Goal: Task Accomplishment & Management: Use online tool/utility

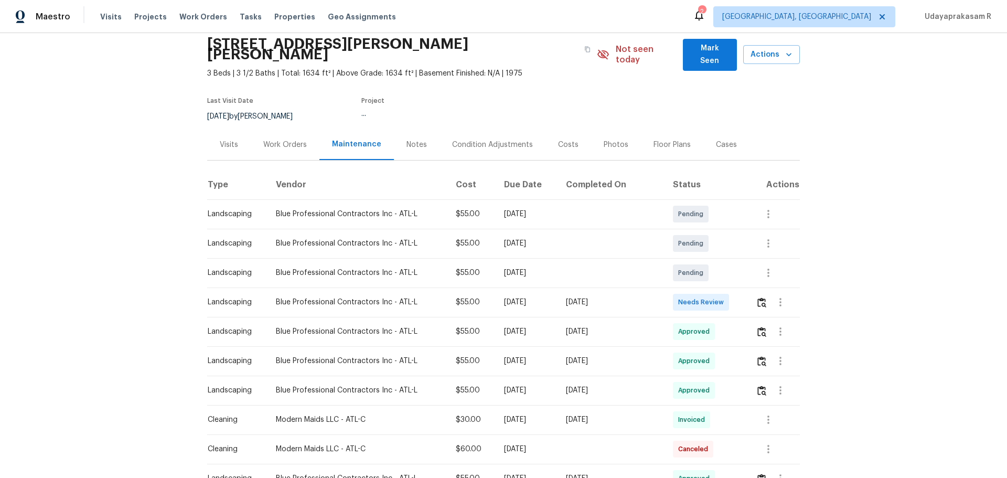
scroll to position [52, 0]
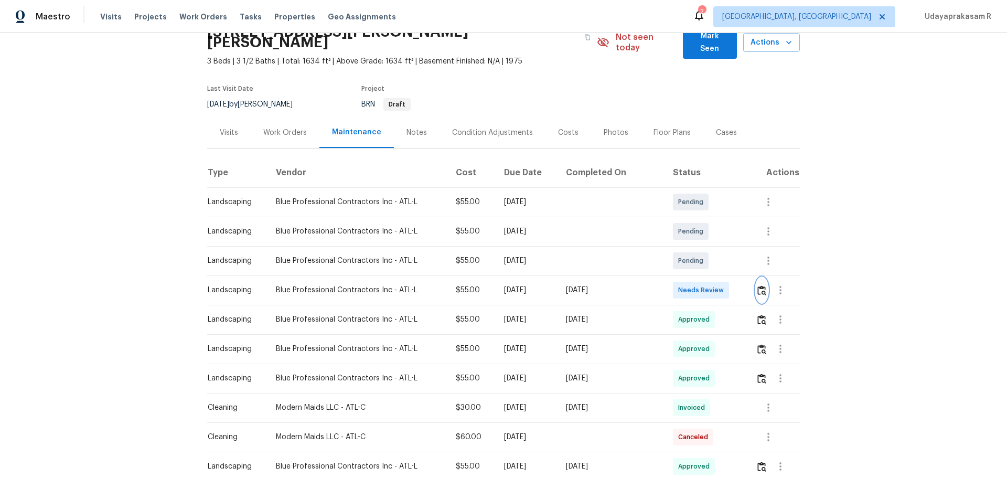
click at [758, 285] on img "button" at bounding box center [761, 290] width 9 height 10
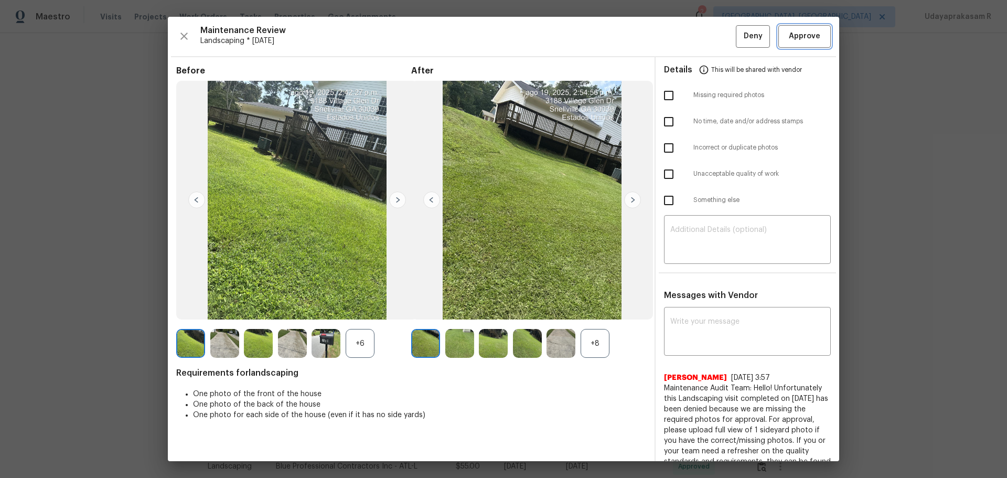
click at [819, 37] on button "Approve" at bounding box center [804, 36] width 52 height 23
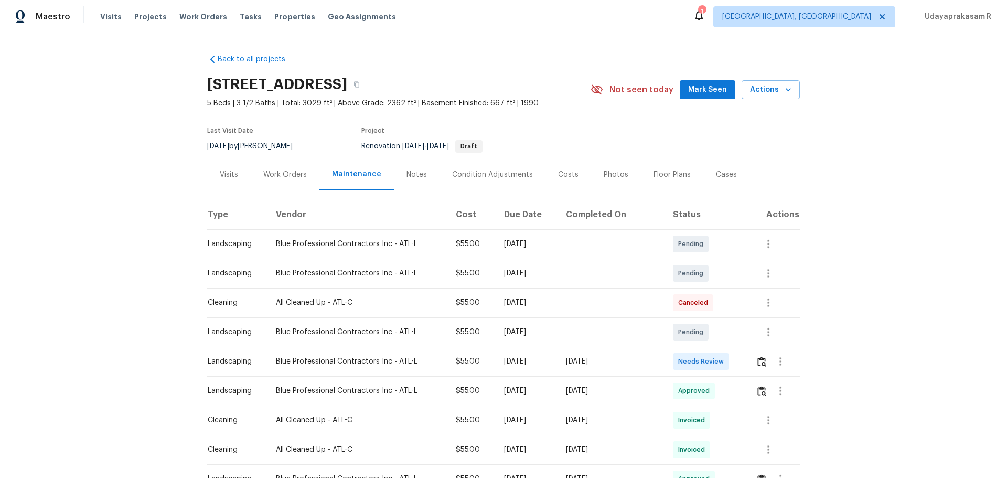
scroll to position [157, 0]
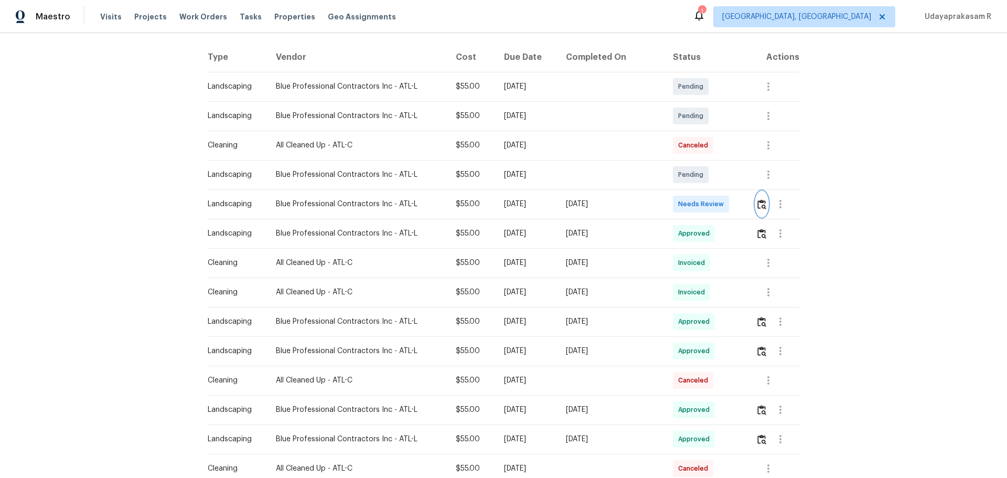
click at [756, 204] on button "button" at bounding box center [762, 203] width 12 height 25
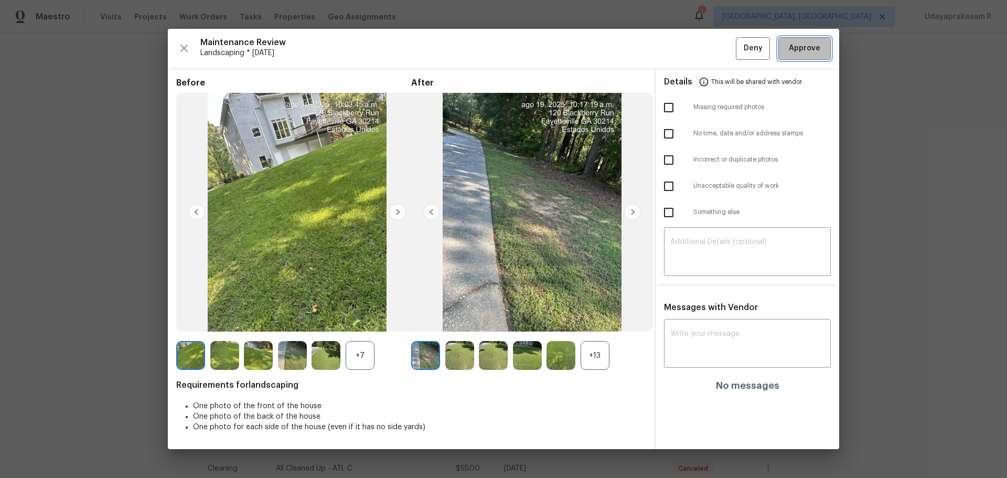
click at [791, 40] on button "Approve" at bounding box center [804, 48] width 52 height 23
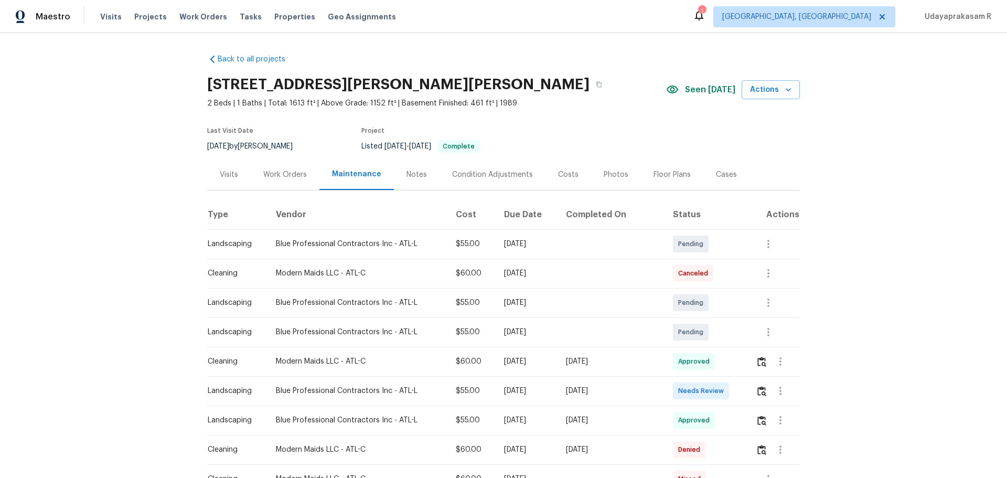
scroll to position [157, 0]
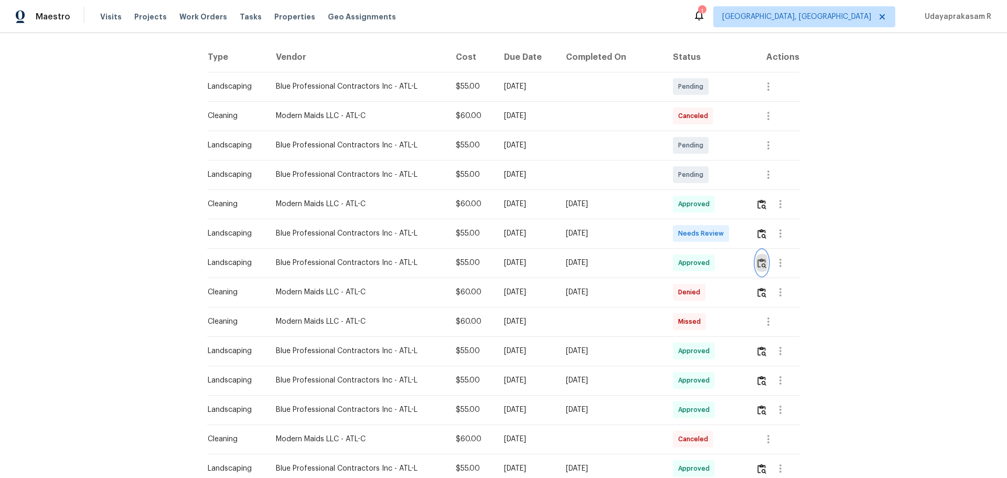
click at [756, 268] on button "button" at bounding box center [762, 262] width 12 height 25
click at [757, 234] on img "button" at bounding box center [761, 234] width 9 height 10
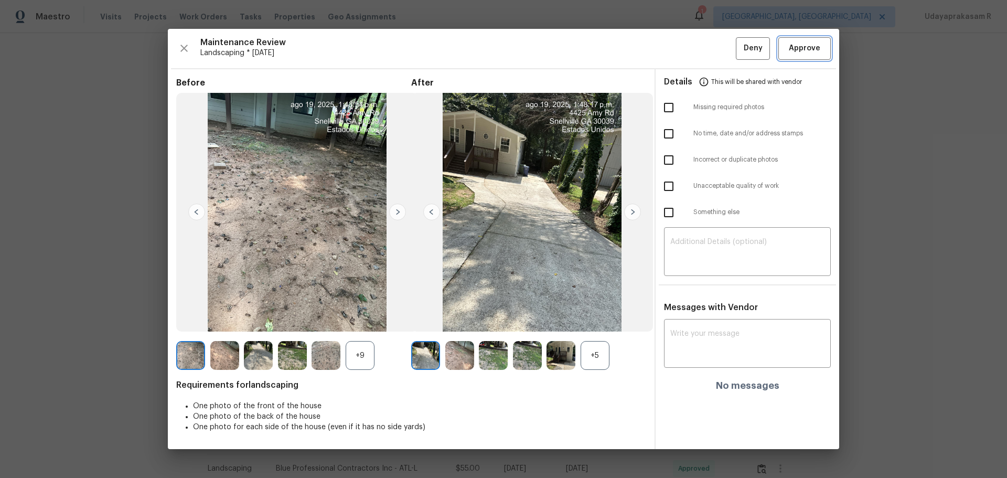
click at [803, 47] on span "Approve" at bounding box center [804, 48] width 31 height 13
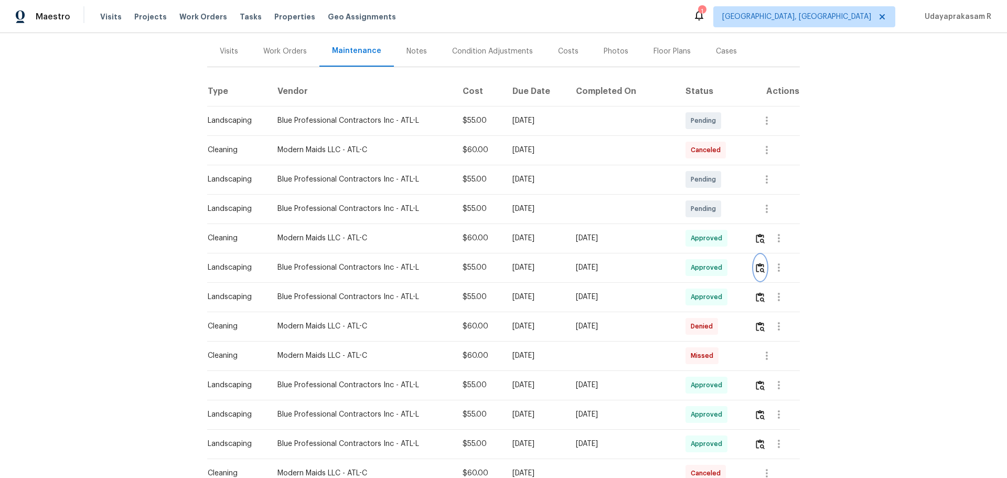
scroll to position [105, 0]
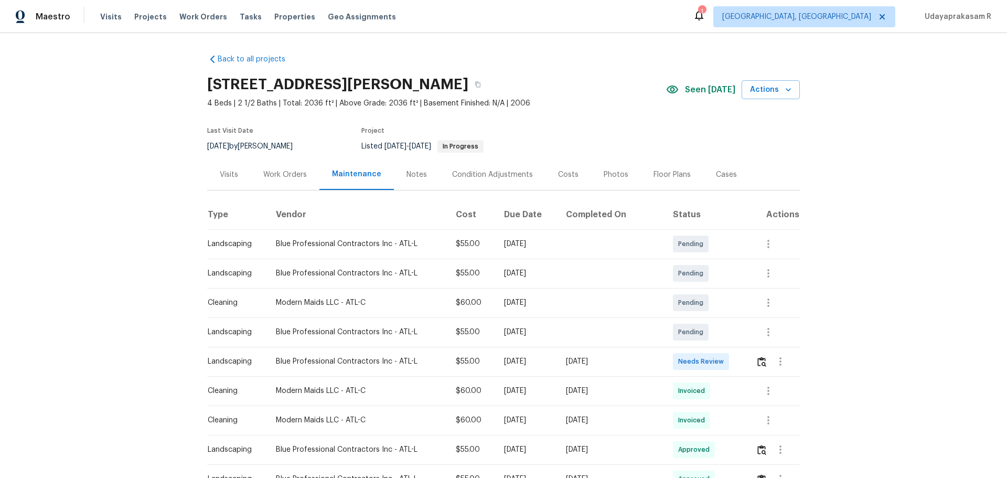
scroll to position [105, 0]
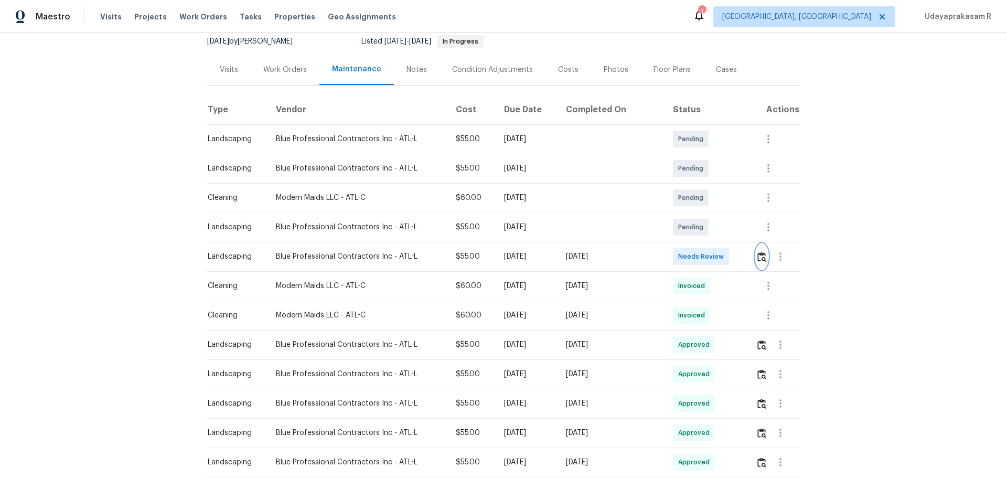
click at [759, 257] on img "button" at bounding box center [761, 257] width 9 height 10
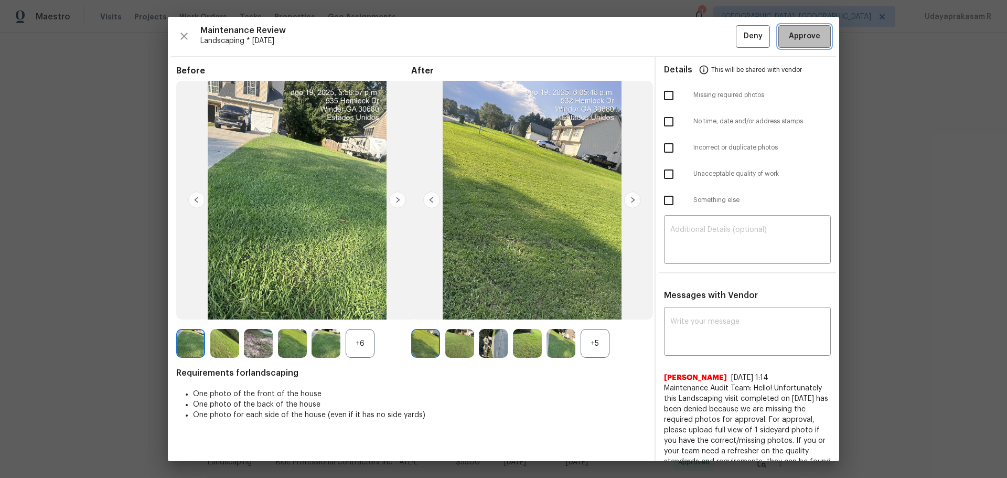
click at [796, 38] on span "Approve" at bounding box center [804, 36] width 31 height 13
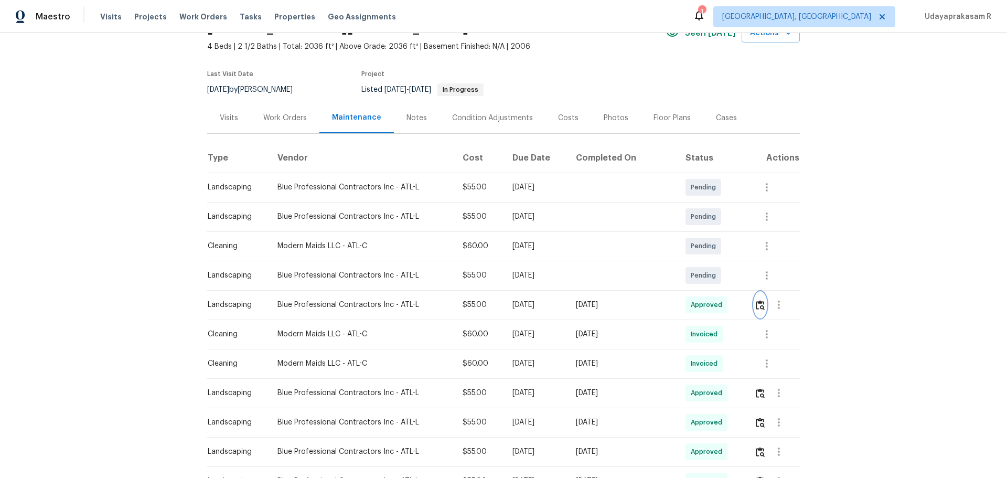
scroll to position [0, 0]
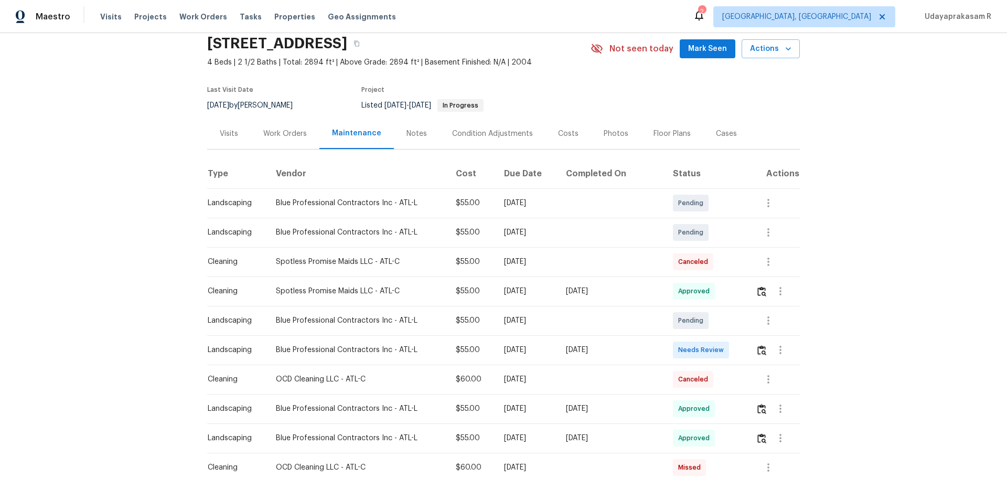
scroll to position [105, 0]
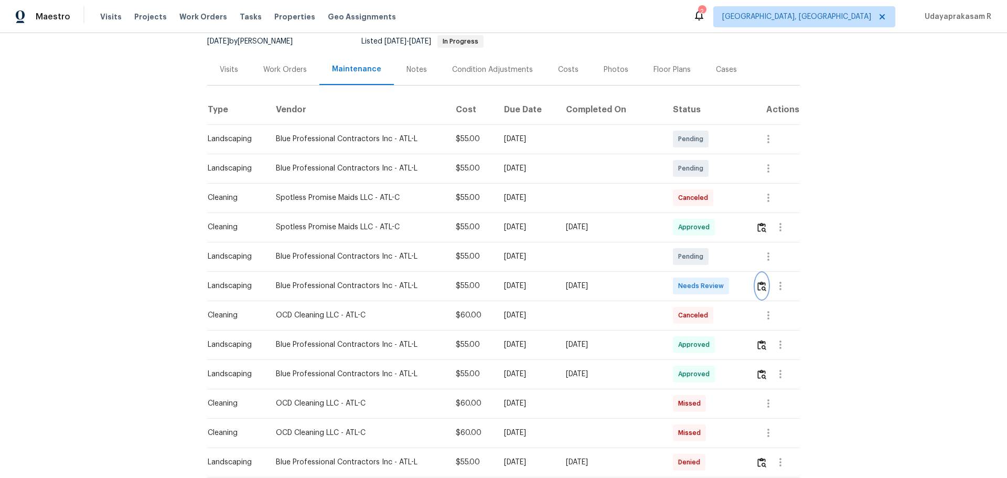
click at [716, 284] on img "button" at bounding box center [761, 286] width 9 height 10
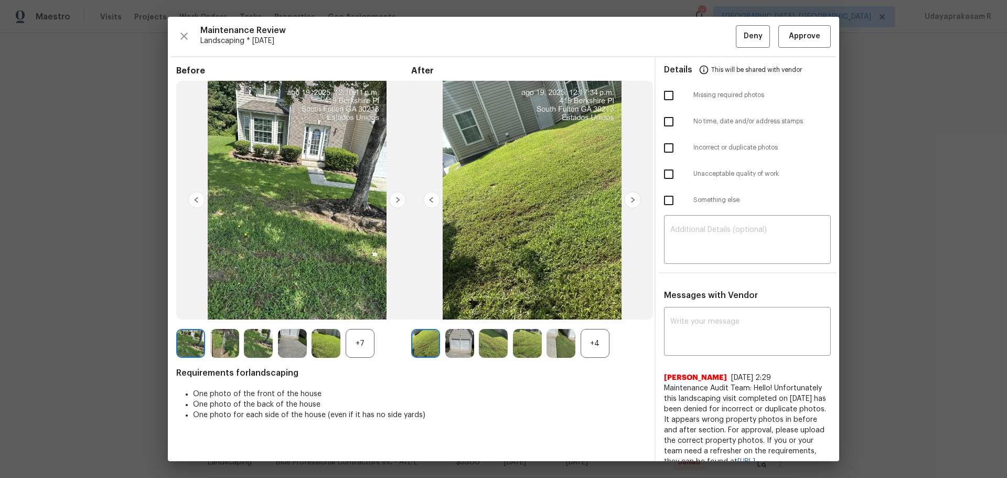
click at [627, 196] on img at bounding box center [632, 199] width 17 height 17
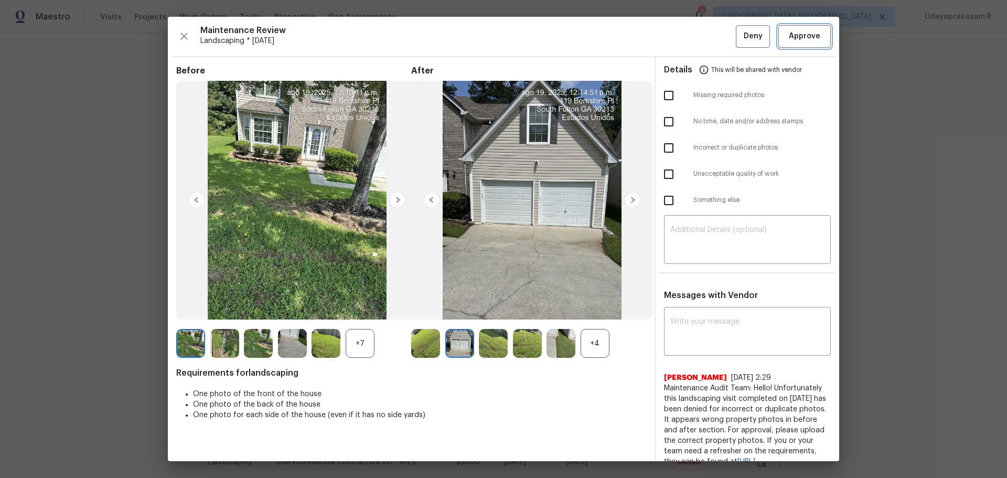
click at [716, 34] on span "Approve" at bounding box center [804, 36] width 31 height 13
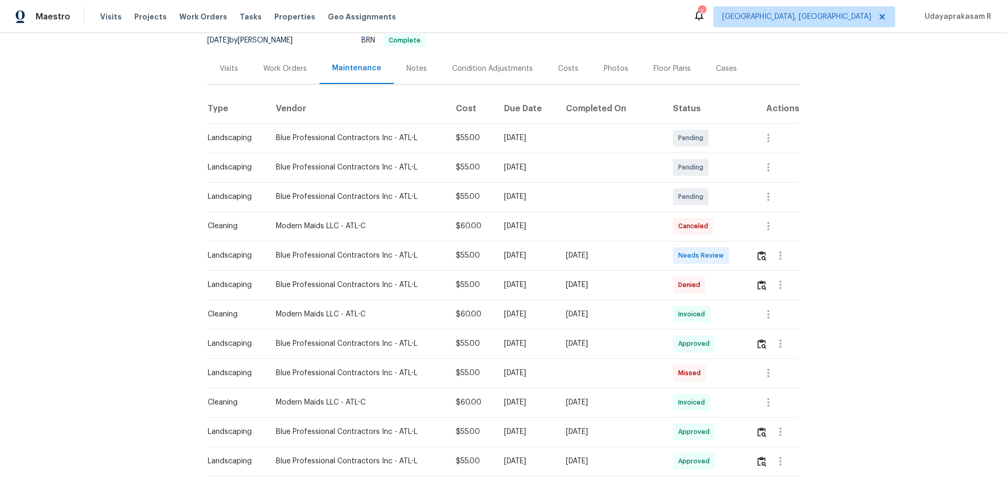
scroll to position [157, 0]
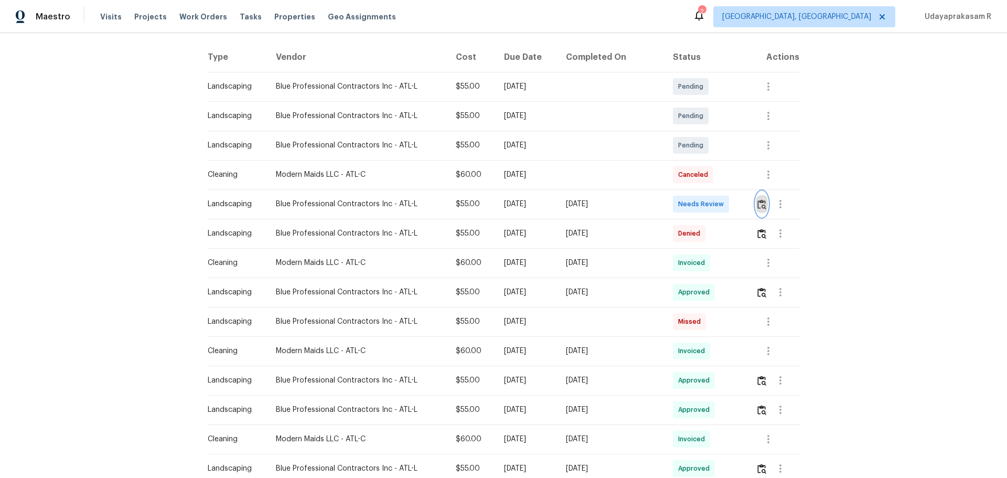
click at [716, 198] on button "button" at bounding box center [762, 203] width 12 height 25
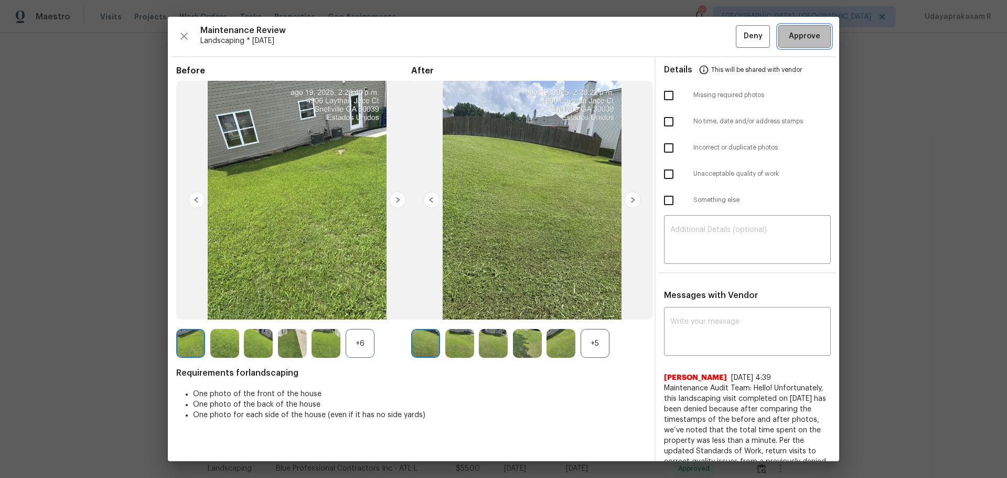
click at [716, 33] on span "Approve" at bounding box center [804, 36] width 31 height 13
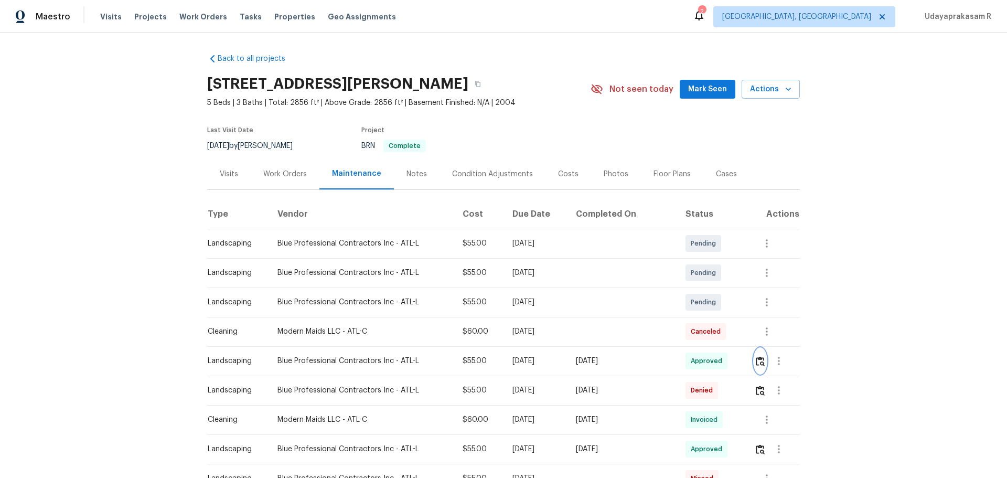
scroll to position [0, 0]
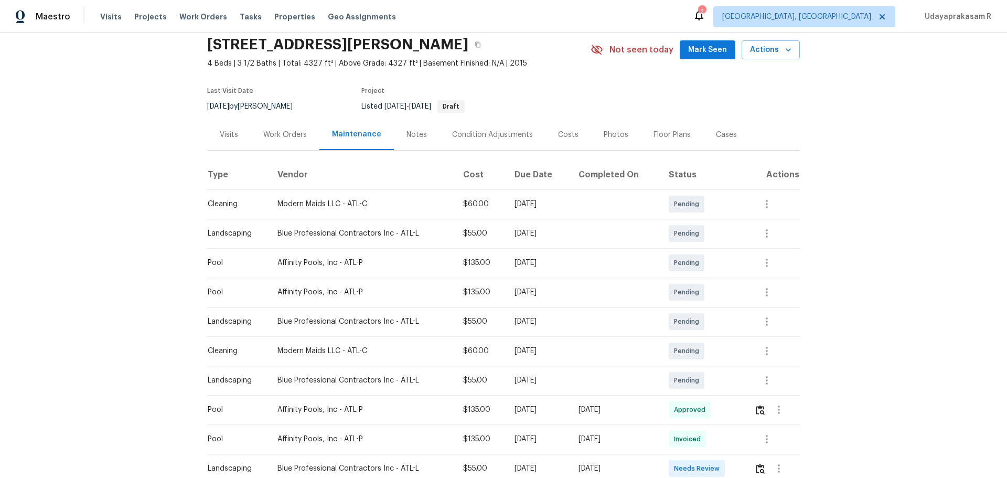
scroll to position [105, 0]
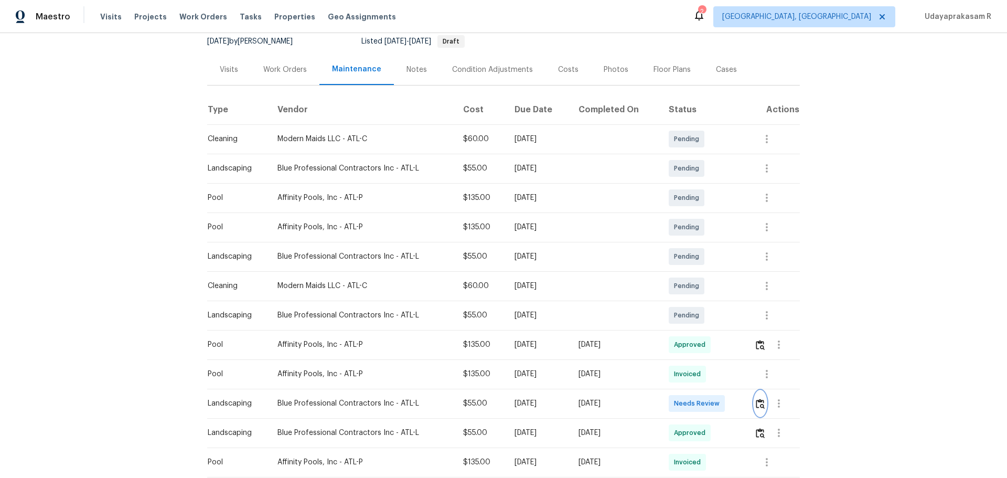
click at [716, 314] on img "button" at bounding box center [760, 404] width 9 height 10
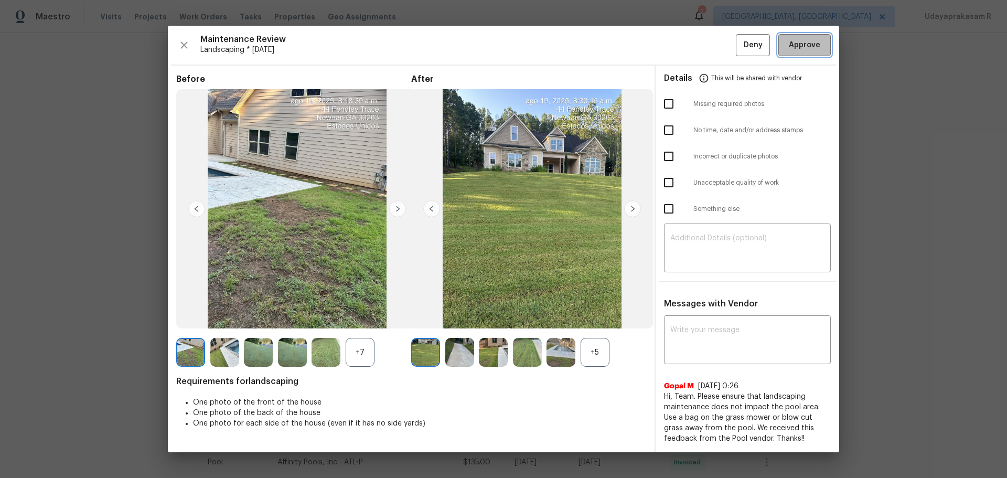
click at [716, 52] on button "Approve" at bounding box center [804, 45] width 52 height 23
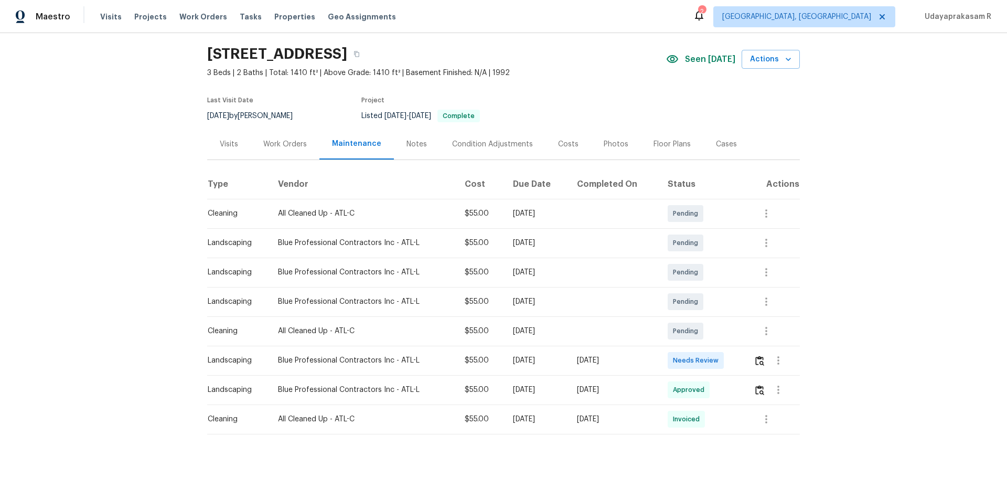
scroll to position [58, 0]
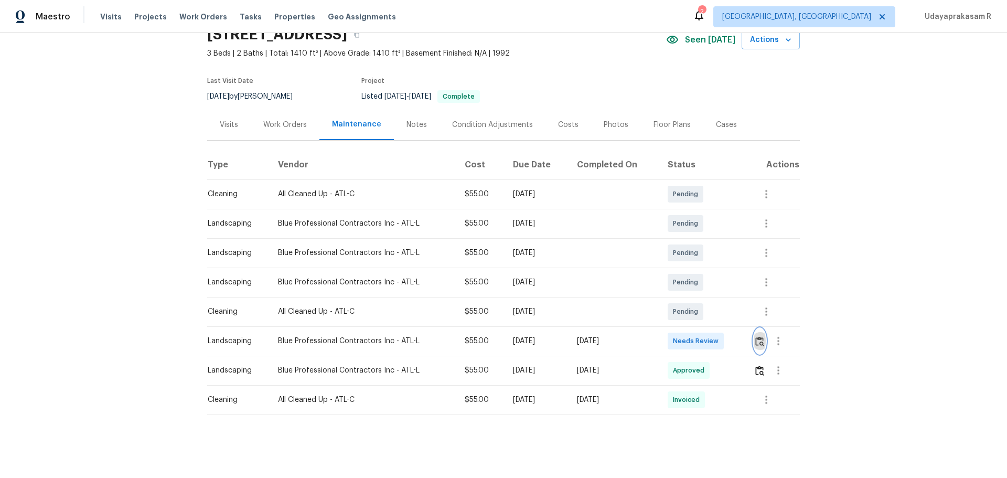
click at [716, 314] on img "button" at bounding box center [759, 341] width 9 height 10
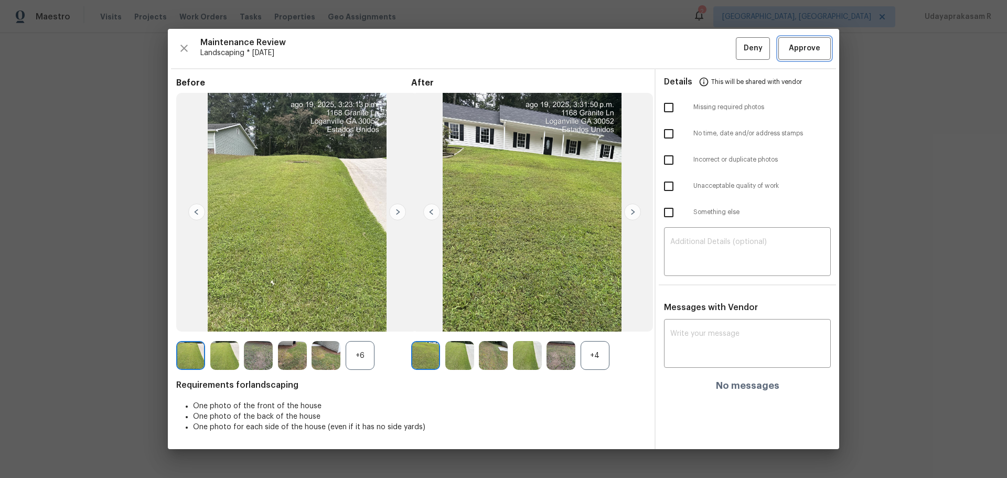
click at [716, 50] on span "Approve" at bounding box center [804, 48] width 31 height 13
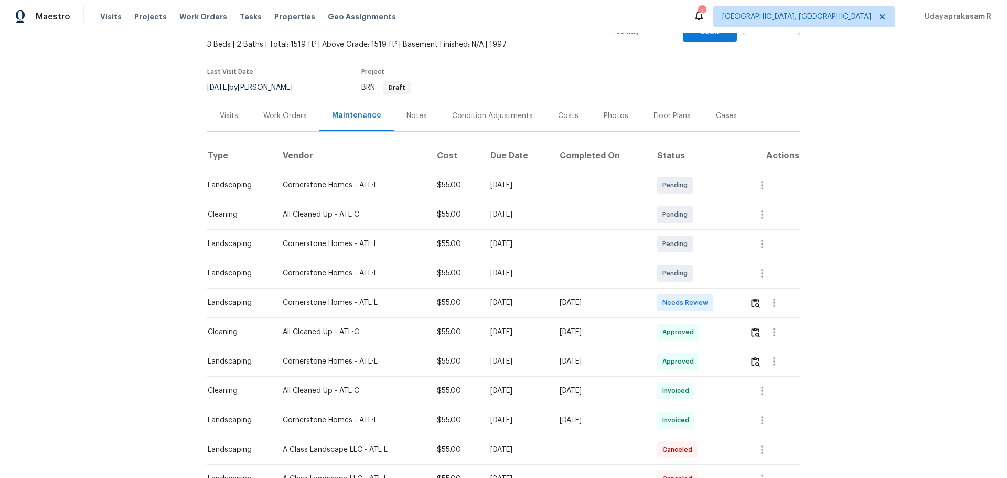
scroll to position [157, 0]
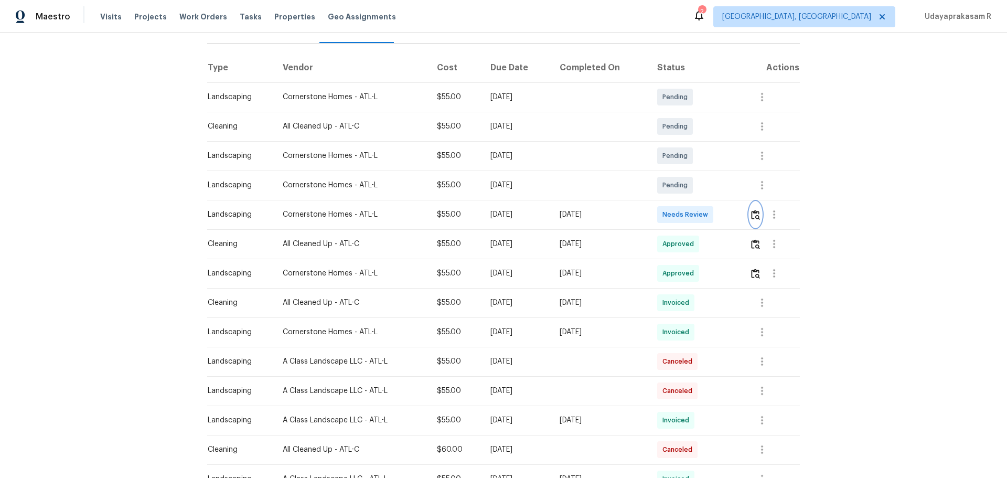
click at [716, 210] on img "button" at bounding box center [755, 215] width 9 height 10
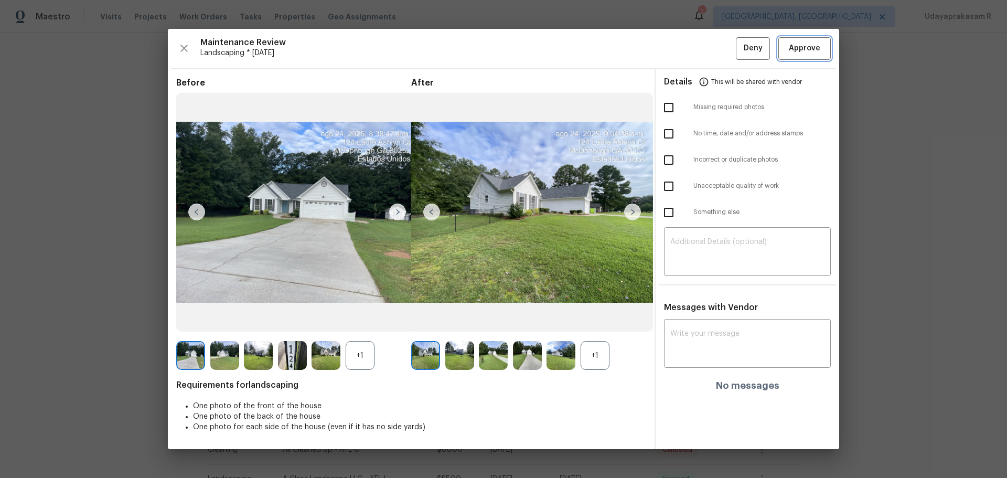
click at [716, 57] on button "Approve" at bounding box center [804, 48] width 52 height 23
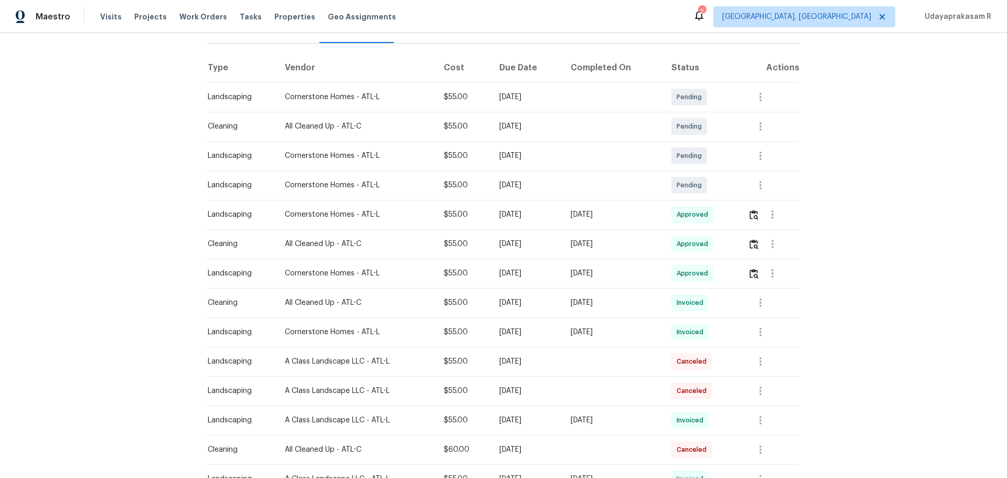
click at [716, 153] on div "Back to all projects 124 Laura Ashlyn Ct, McDonough, GA 30252 3 Beds | 2 Baths …" at bounding box center [503, 255] width 1007 height 445
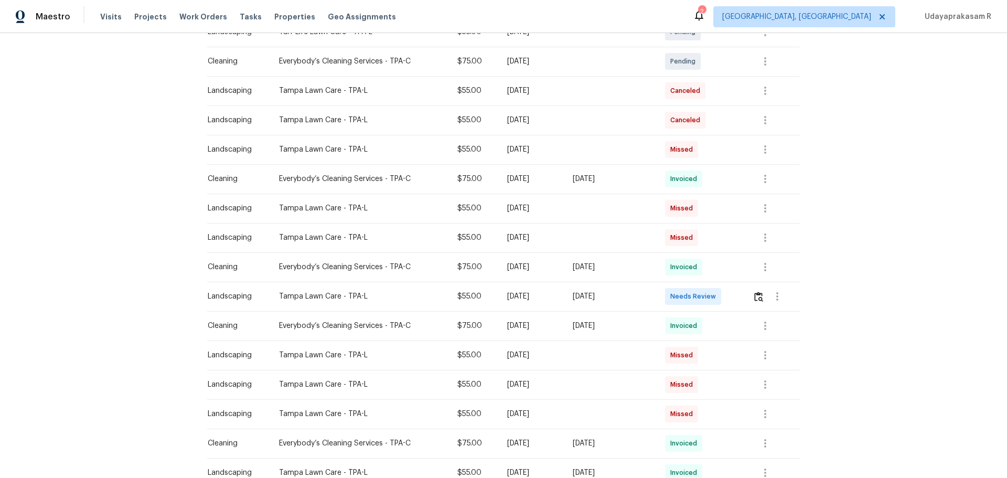
scroll to position [315, 0]
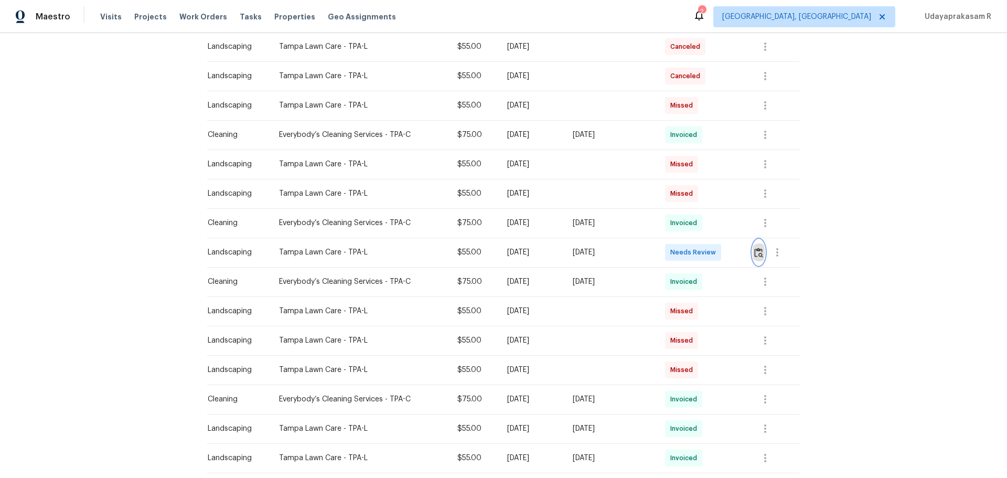
click at [716, 254] on img "button" at bounding box center [758, 252] width 9 height 10
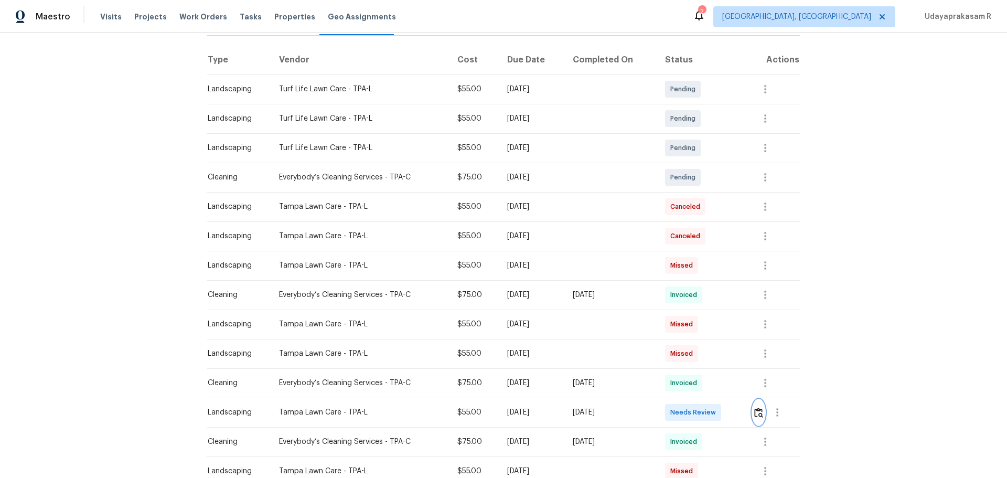
scroll to position [157, 0]
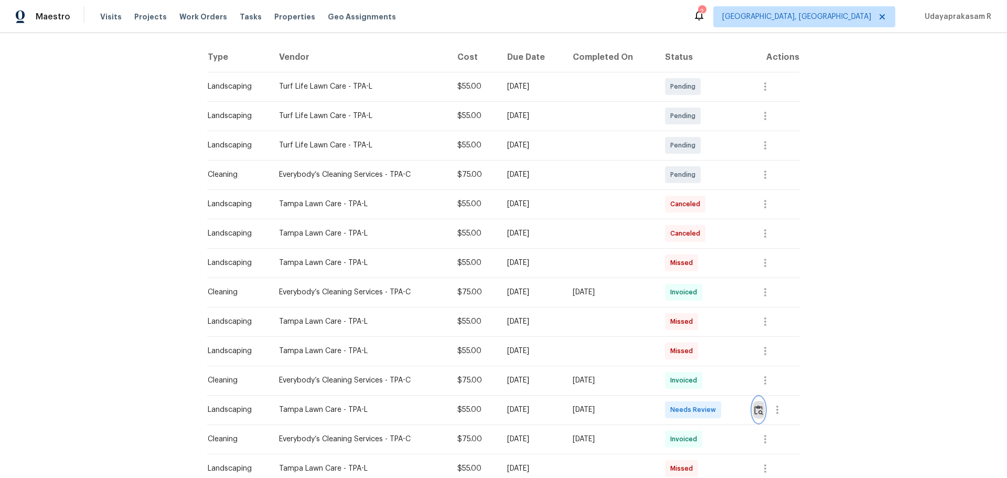
click at [716, 314] on img "button" at bounding box center [758, 410] width 9 height 10
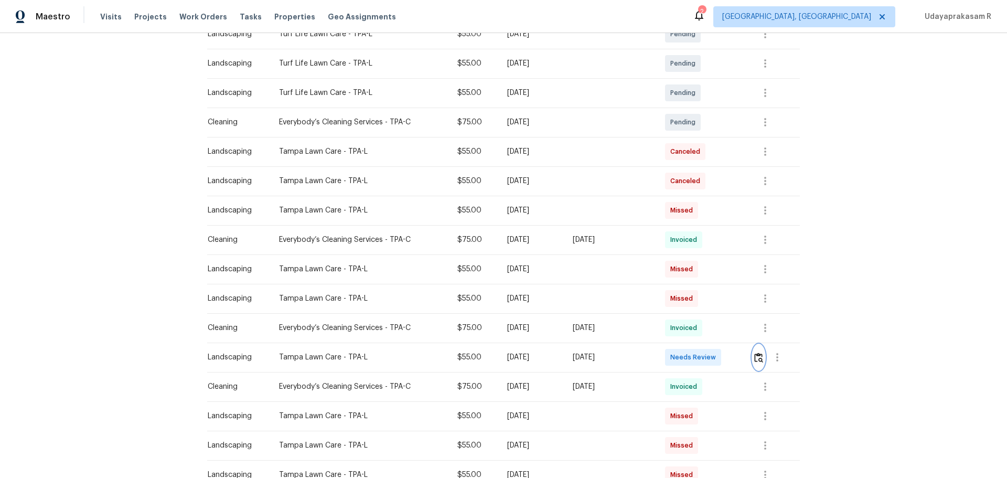
scroll to position [262, 0]
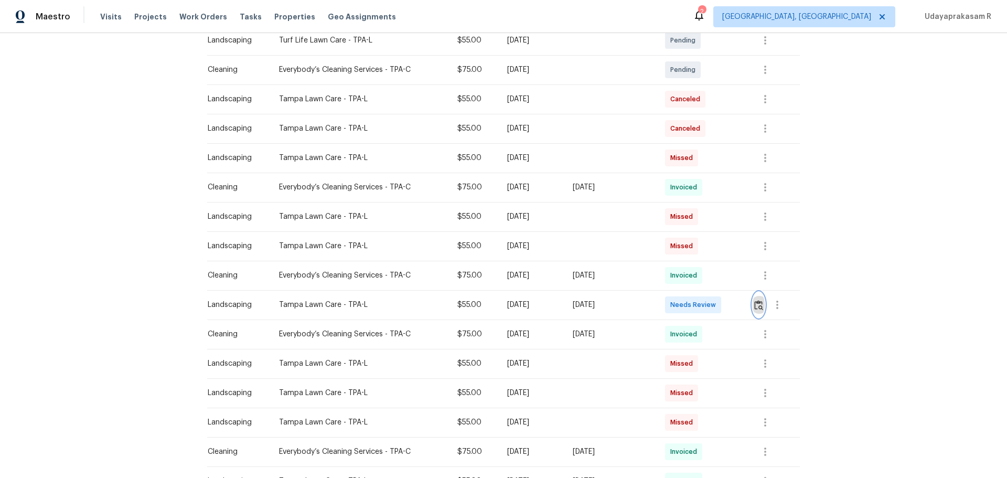
click at [716, 298] on button "button" at bounding box center [758, 304] width 12 height 25
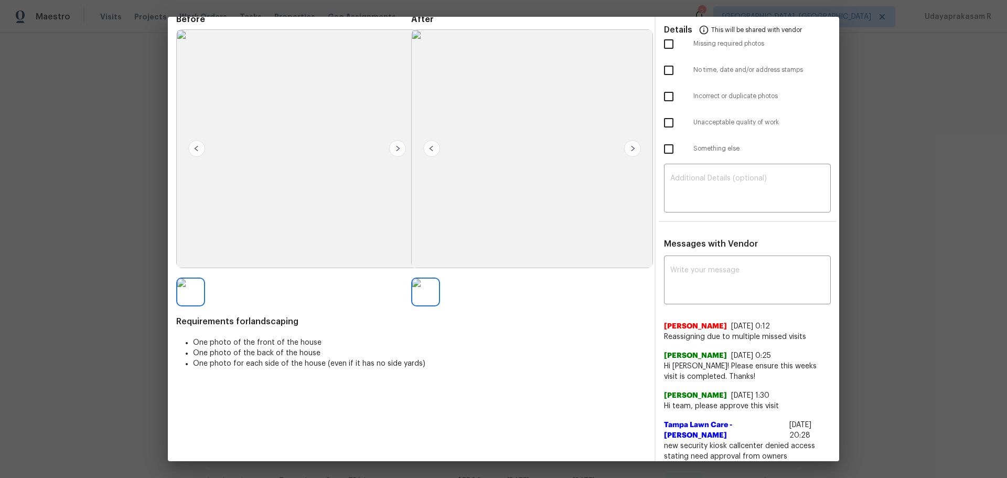
scroll to position [0, 0]
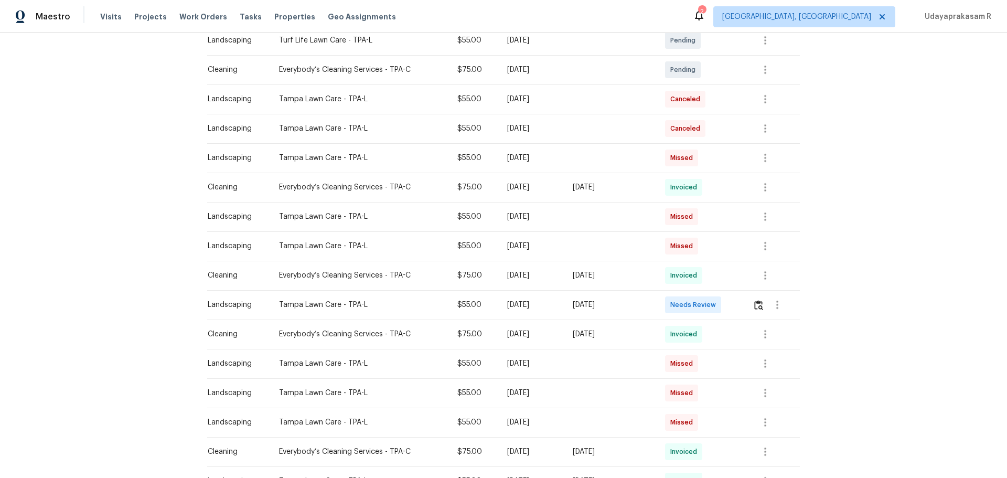
click at [556, 191] on div "[DATE]" at bounding box center [531, 187] width 49 height 10
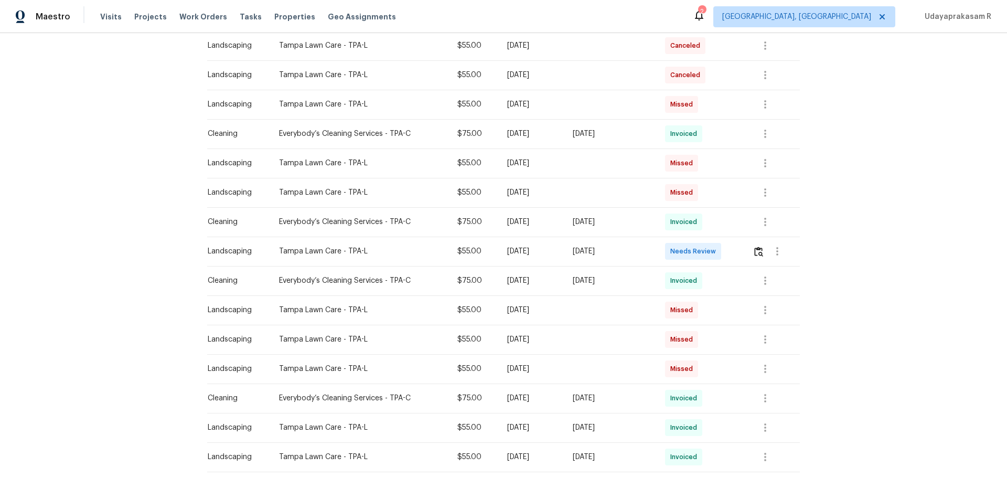
scroll to position [315, 0]
click at [716, 255] on img "button" at bounding box center [758, 252] width 9 height 10
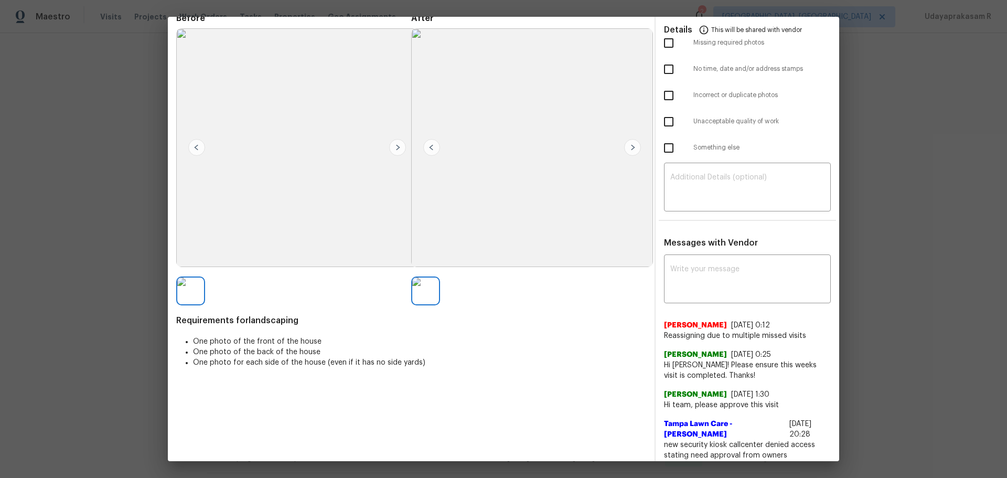
scroll to position [0, 0]
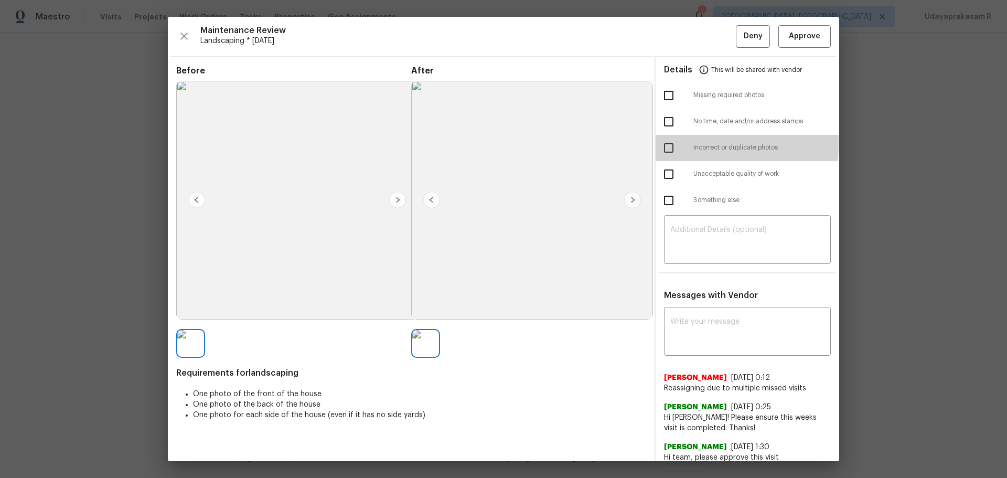
click at [665, 143] on input "checkbox" at bounding box center [669, 148] width 22 height 22
checkbox input "true"
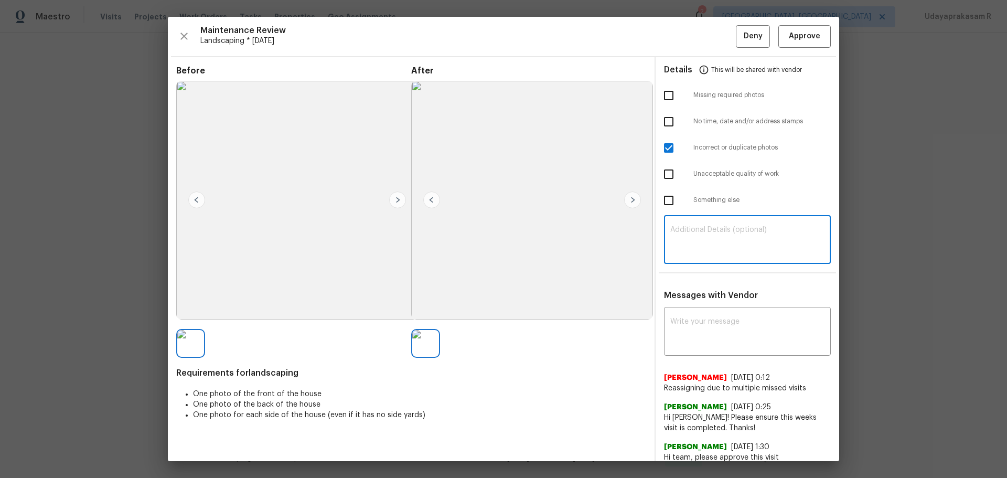
click at [698, 229] on textarea at bounding box center [747, 240] width 154 height 29
paste textarea "Maintenance Audit Team: Hello! Unfortunately this landscaping visit completed o…"
type textarea "Maintenance Audit Team: Hello! Unfortunately this landscaping visit completed o…"
click at [716, 314] on div "x ​" at bounding box center [747, 332] width 167 height 46
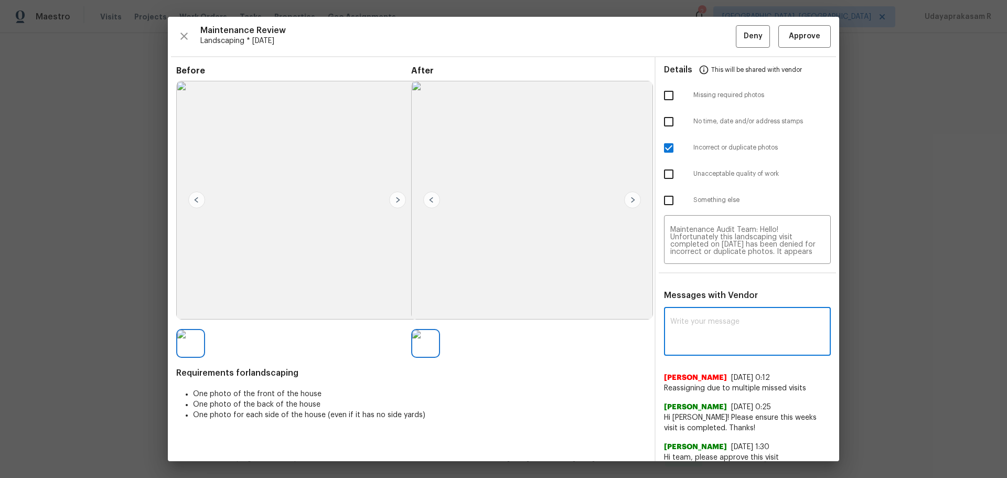
paste textarea "Maintenance Audit Team: Hello! Unfortunately this landscaping visit completed o…"
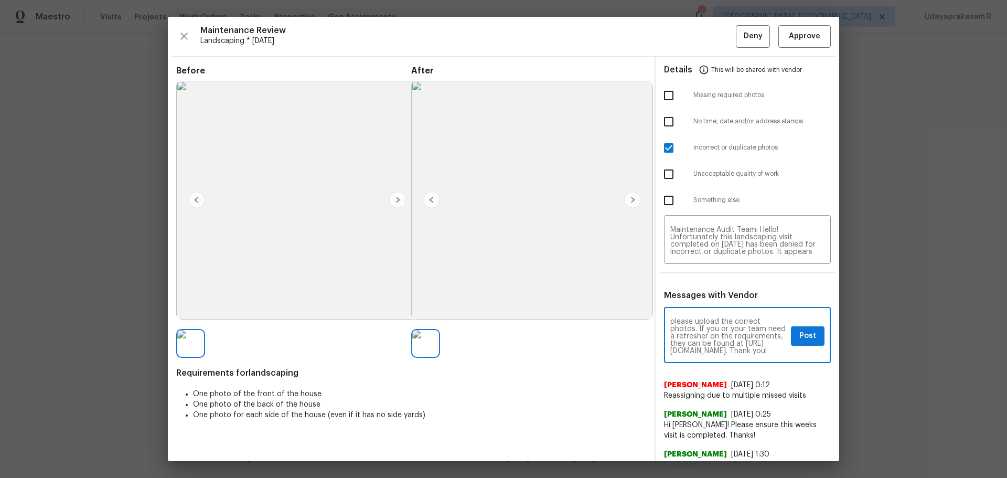
scroll to position [73, 0]
type textarea "Maintenance Audit Team: Hello! Unfortunately this landscaping visit completed o…"
click at [716, 314] on span "Post" at bounding box center [807, 335] width 17 height 13
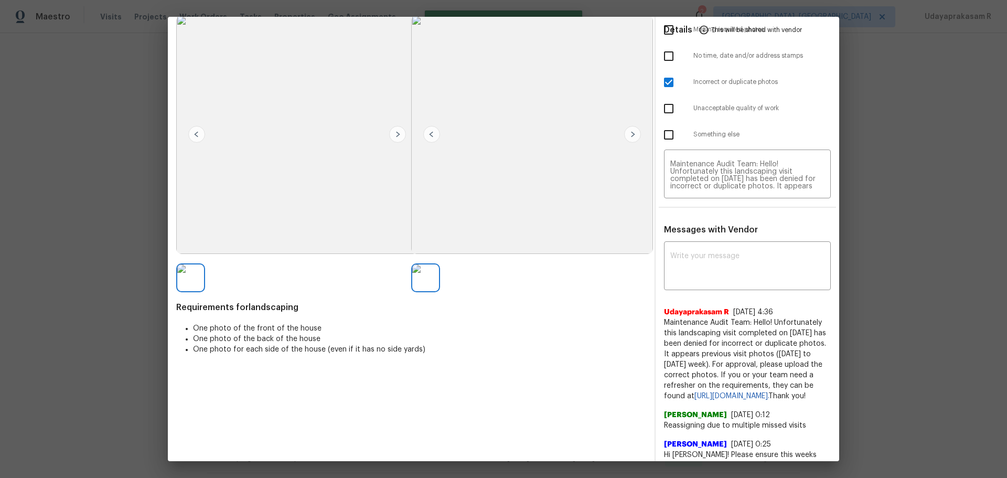
scroll to position [0, 0]
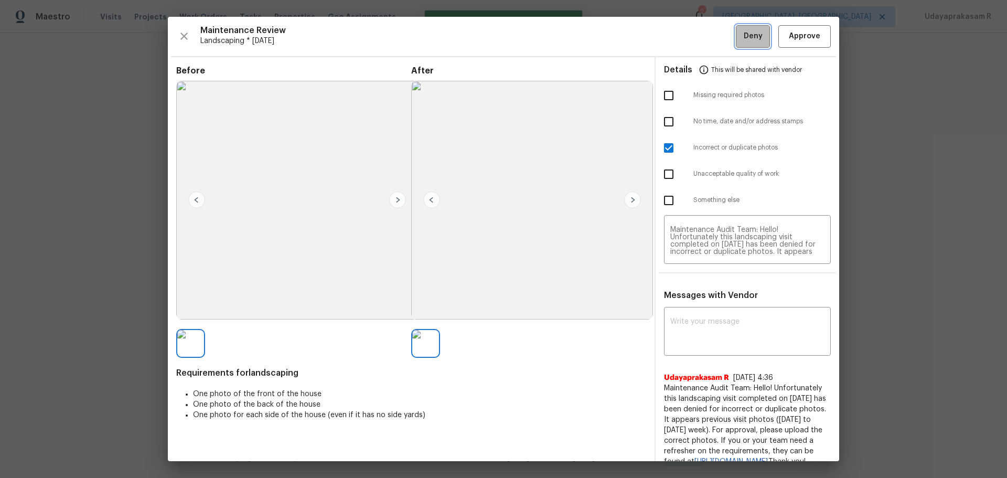
click at [716, 36] on span "Deny" at bounding box center [753, 36] width 19 height 13
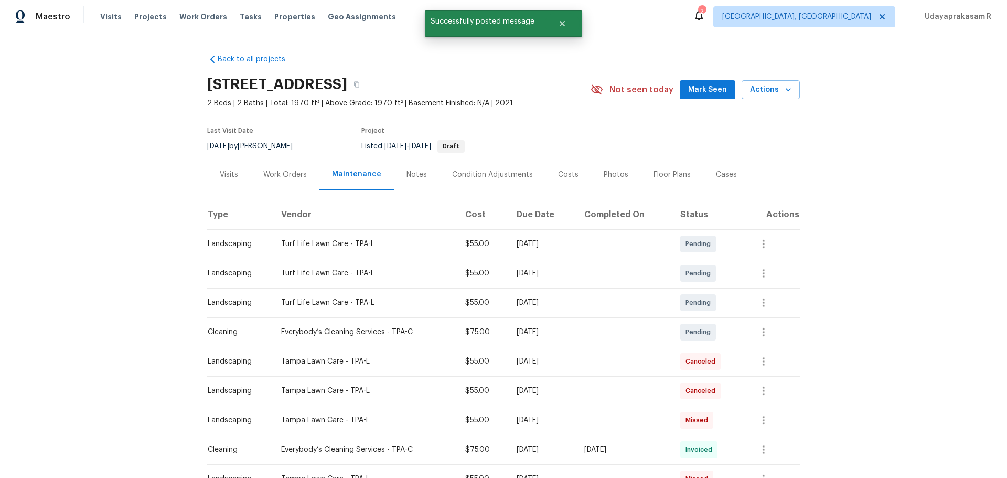
click at [133, 153] on div "Back to all projects 19664 Ship Wheel Way, Land O Lakes, FL 34638 2 Beds | 2 Ba…" at bounding box center [503, 255] width 1007 height 445
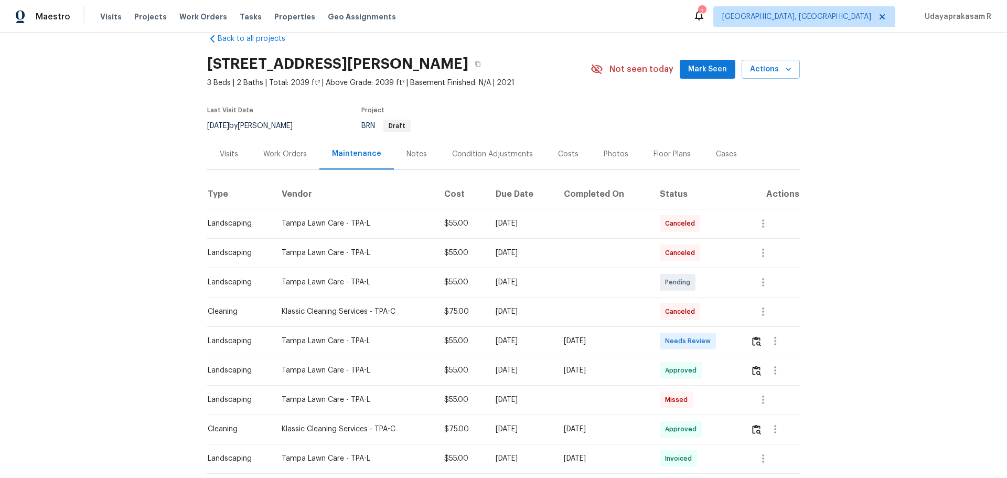
scroll to position [52, 0]
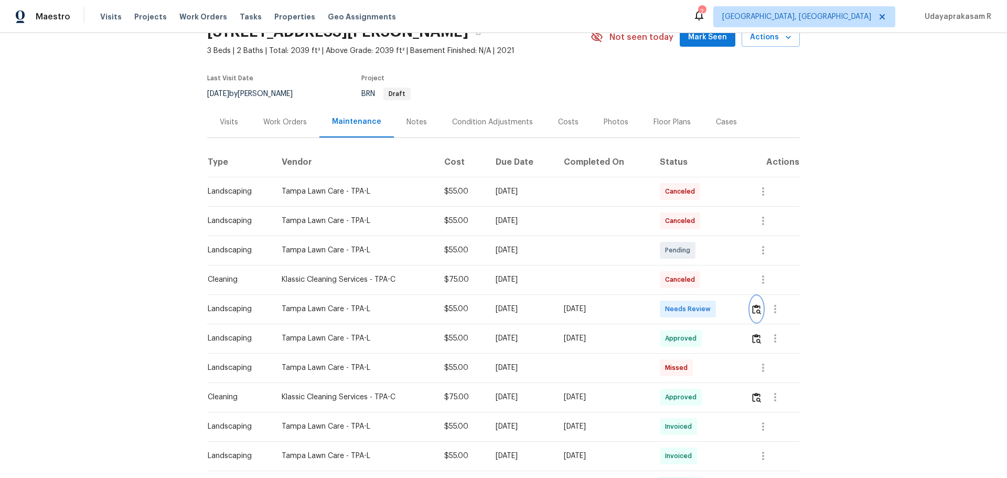
click at [716, 307] on img "button" at bounding box center [756, 309] width 9 height 10
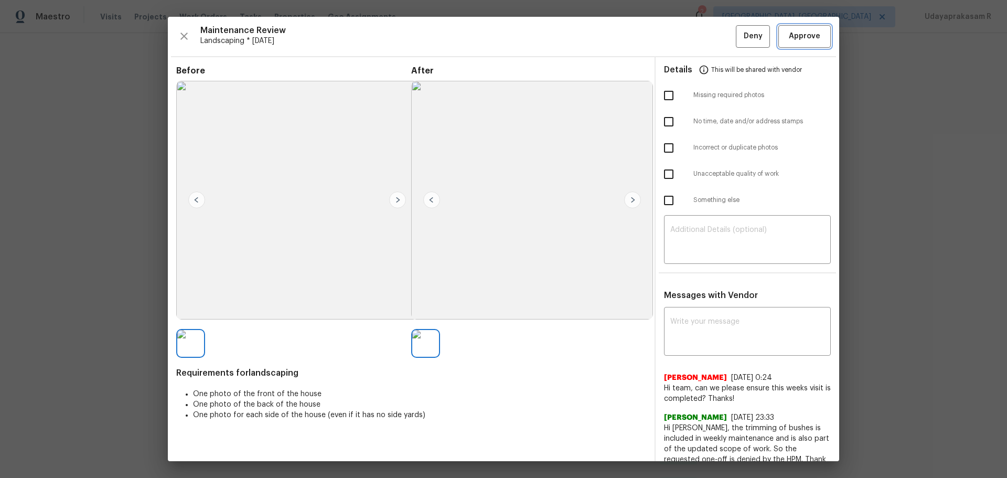
click at [716, 30] on span "Approve" at bounding box center [804, 36] width 31 height 13
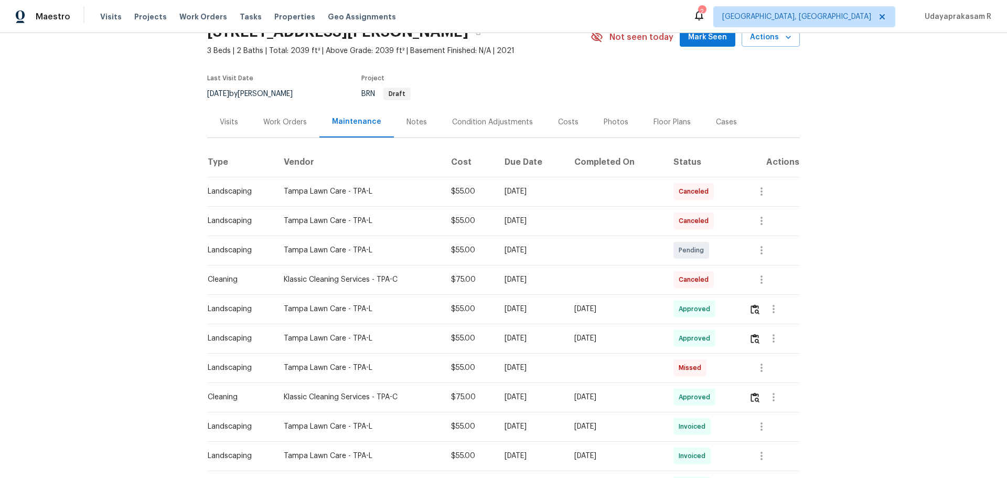
drag, startPoint x: 870, startPoint y: 212, endPoint x: 984, endPoint y: 4, distance: 237.5
click at [716, 211] on div "Back to all projects 9793 Rally Spring Loop, Wesley Chapel, FL 33545 3 Beds | 2…" at bounding box center [503, 255] width 1007 height 445
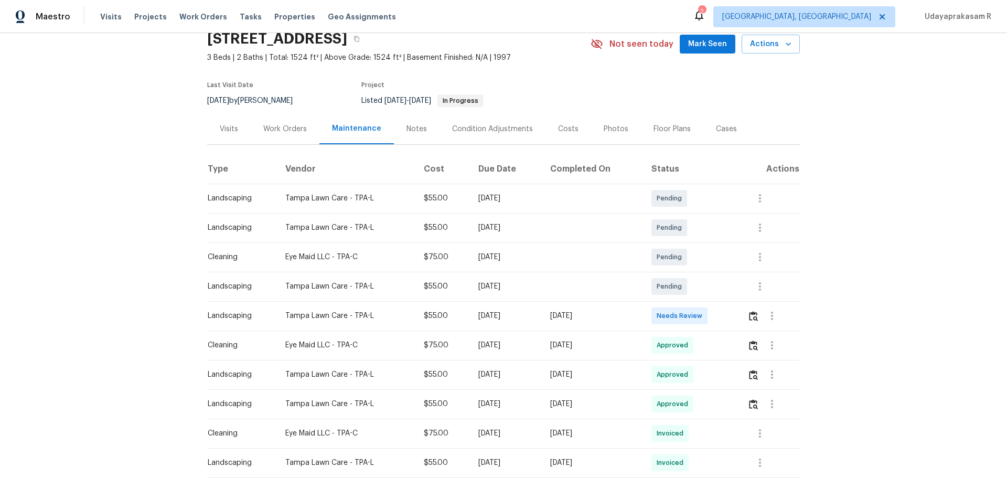
scroll to position [52, 0]
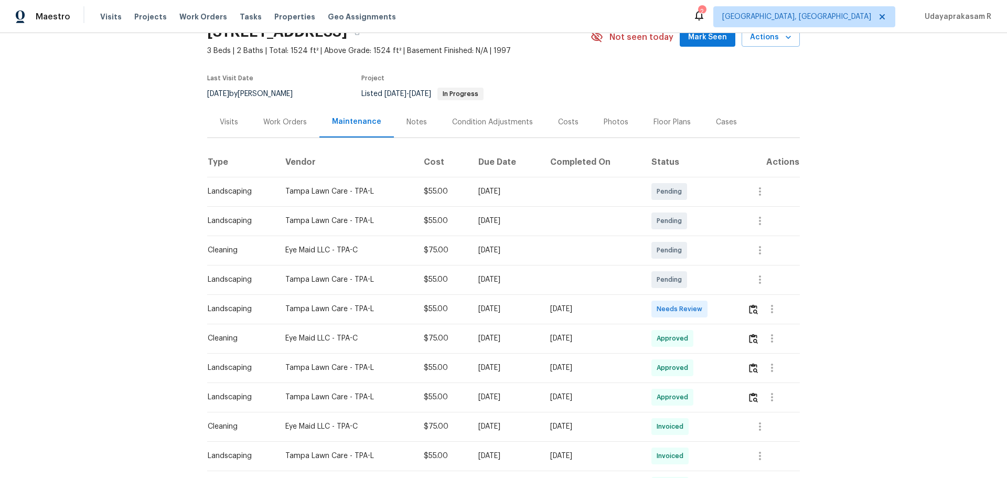
drag, startPoint x: 325, startPoint y: 324, endPoint x: 588, endPoint y: 317, distance: 263.3
click at [588, 317] on div "Back to all projects [STREET_ADDRESS] 3 Beds | 2 Baths | Total: 1524 ft² | Abov…" at bounding box center [503, 255] width 1007 height 445
click at [533, 317] on td "[DATE]" at bounding box center [506, 308] width 72 height 29
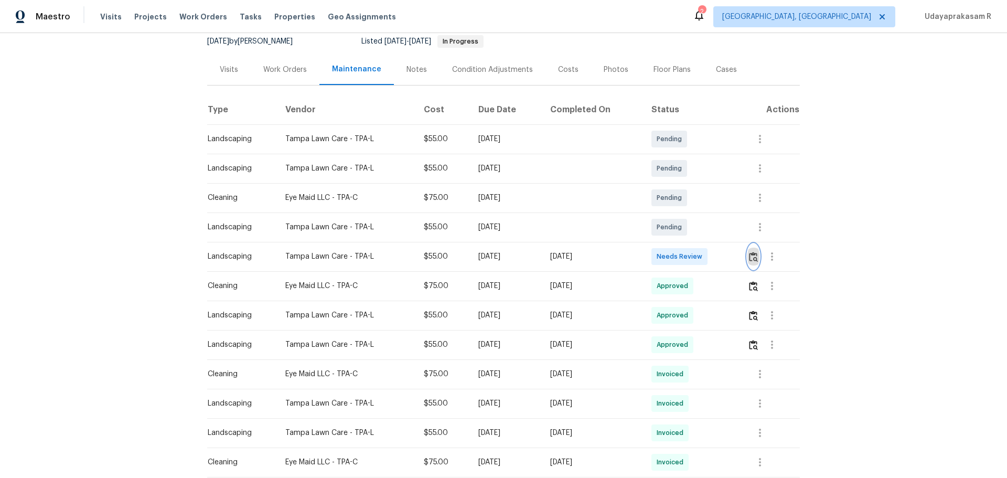
click at [750, 257] on img "button" at bounding box center [753, 257] width 9 height 10
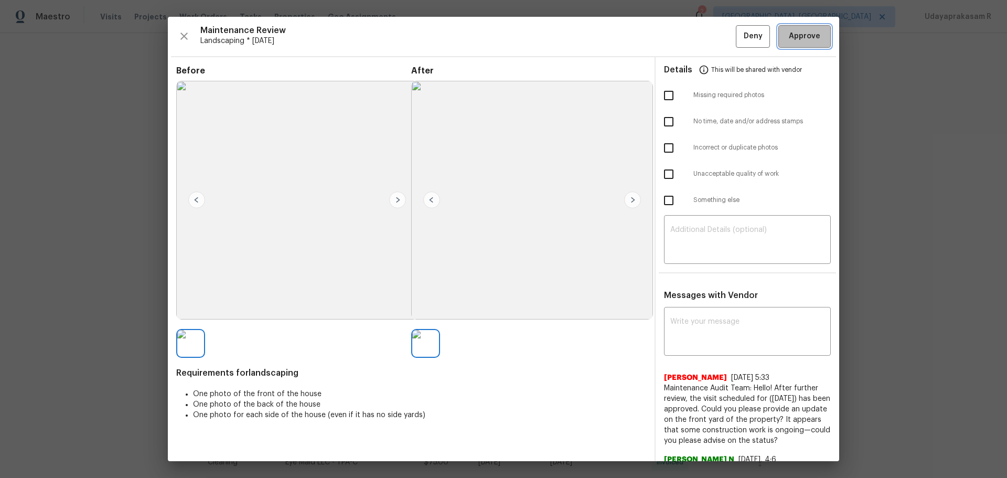
click at [794, 32] on span "Approve" at bounding box center [804, 36] width 31 height 13
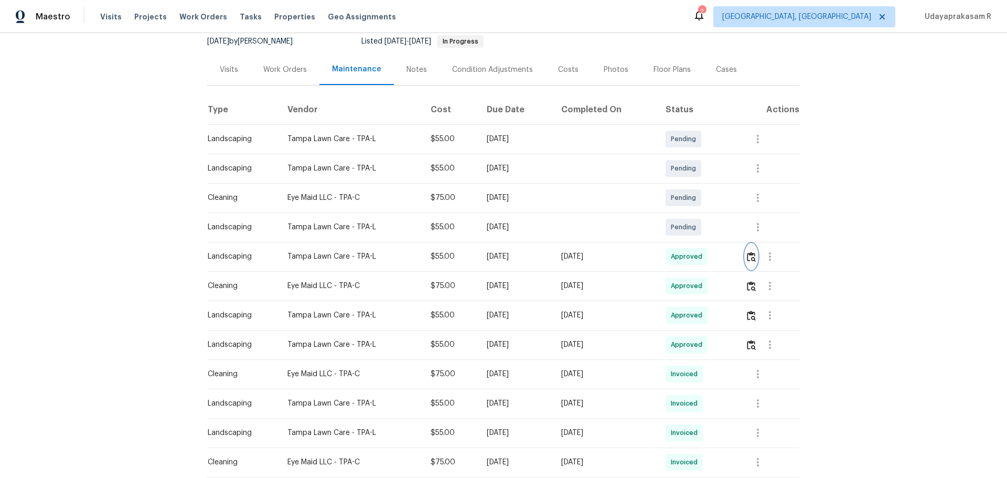
scroll to position [0, 0]
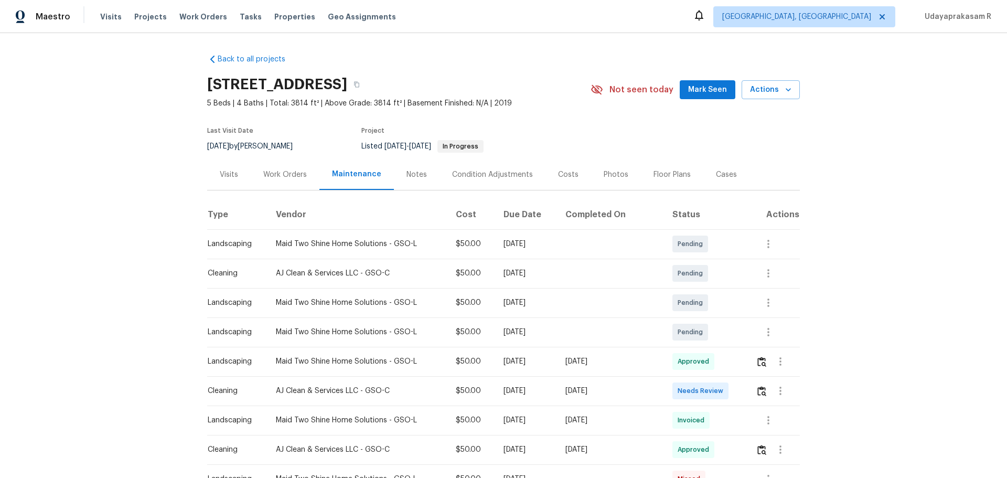
scroll to position [105, 0]
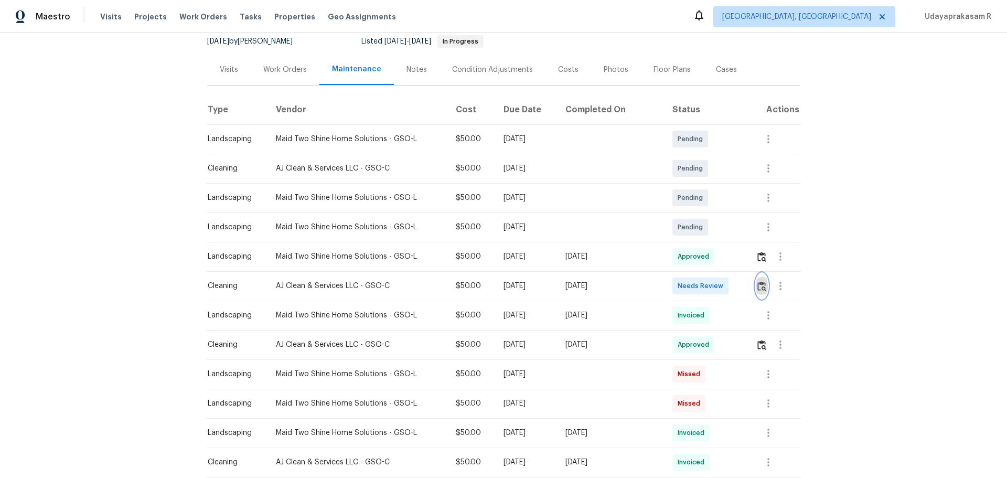
click at [716, 288] on img "button" at bounding box center [761, 286] width 9 height 10
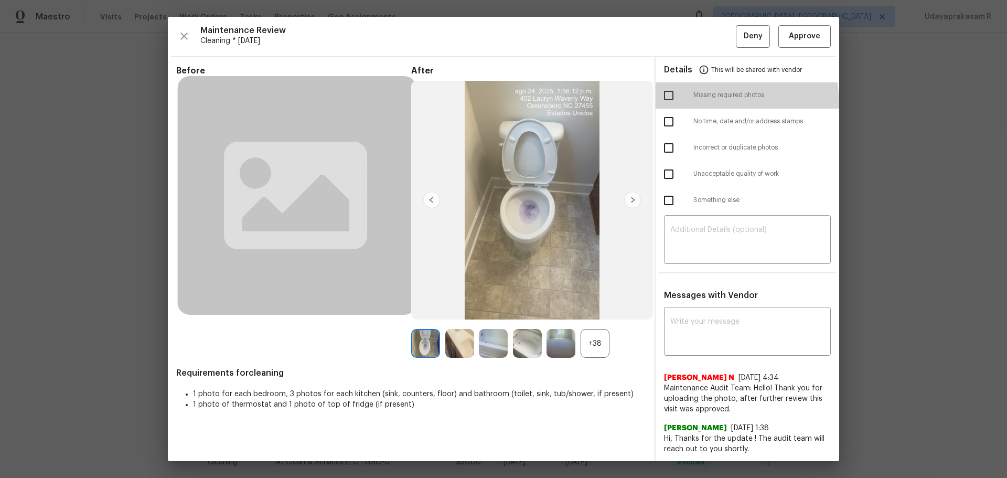
click at [666, 106] on input "checkbox" at bounding box center [669, 95] width 22 height 22
checkbox input "true"
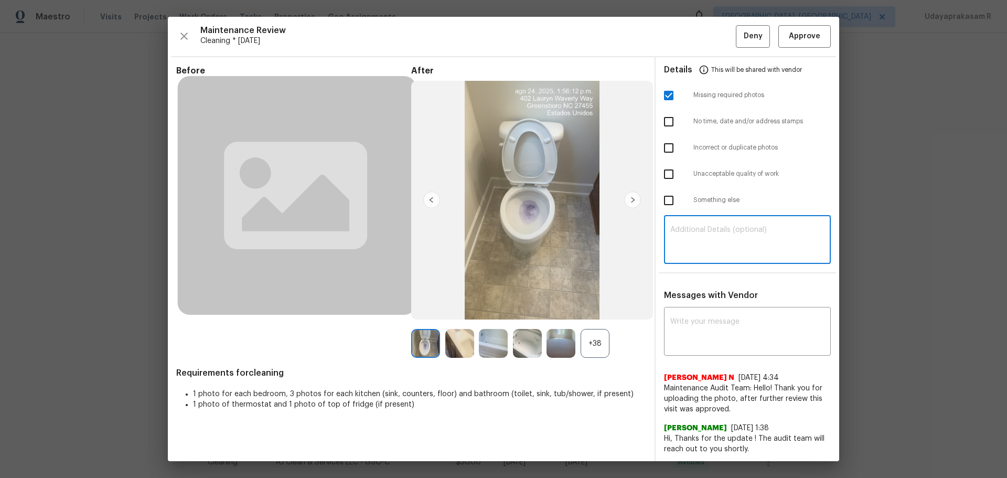
click at [693, 227] on textarea at bounding box center [747, 240] width 154 height 29
paste textarea "Maintenance Audit Team: Hello! Unfortunately, this cleaning visit completed on …"
type textarea "Maintenance Audit Team: Hello! Unfortunately, this cleaning visit completed on …"
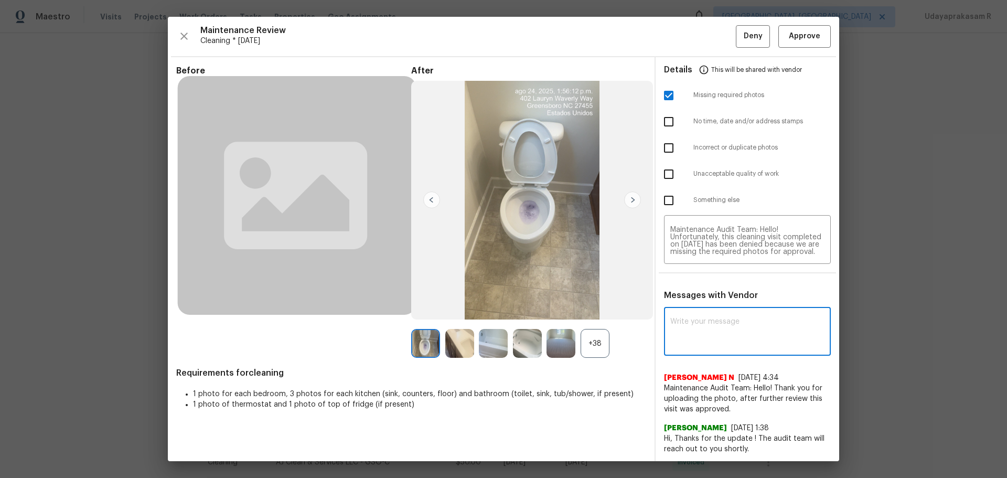
click at [716, 314] on textarea at bounding box center [747, 332] width 154 height 29
paste textarea "Maintenance Audit Team: Hello! Unfortunately, this cleaning visit completed on …"
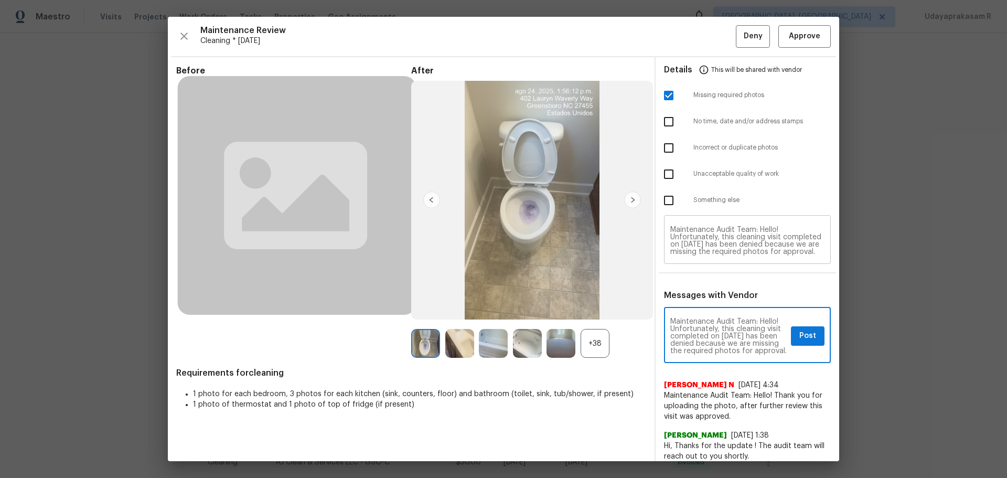
type textarea "Maintenance Audit Team: Hello! Unfortunately, this cleaning visit completed on …"
click at [716, 314] on button "Post" at bounding box center [808, 335] width 34 height 19
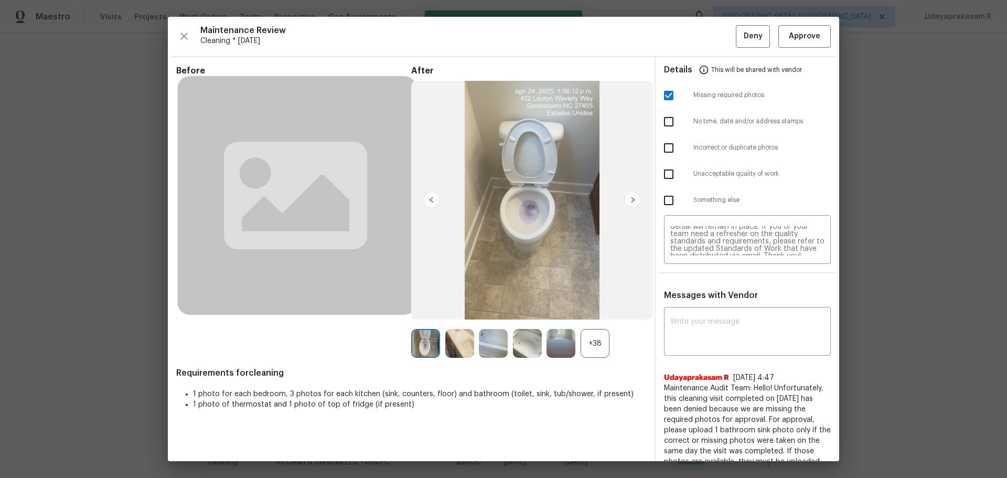
scroll to position [0, 0]
click at [716, 41] on span "Deny" at bounding box center [753, 36] width 19 height 13
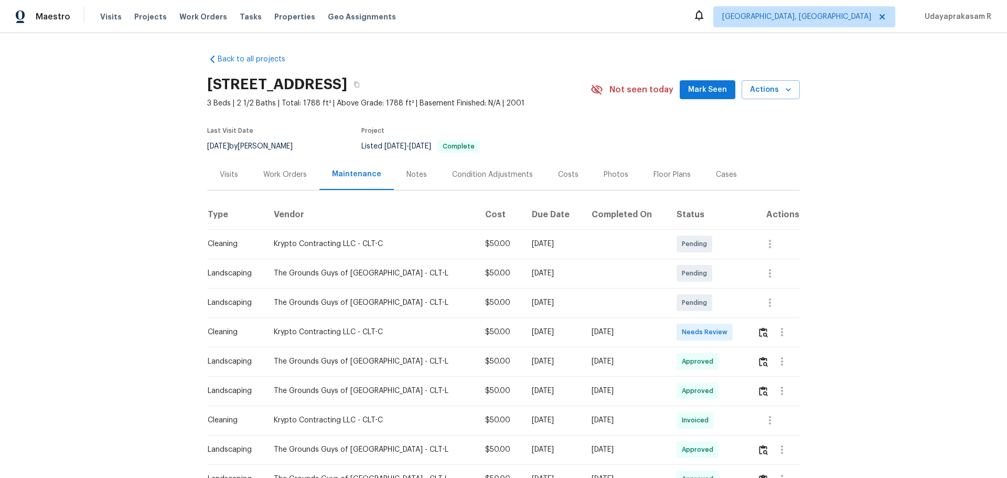
scroll to position [210, 0]
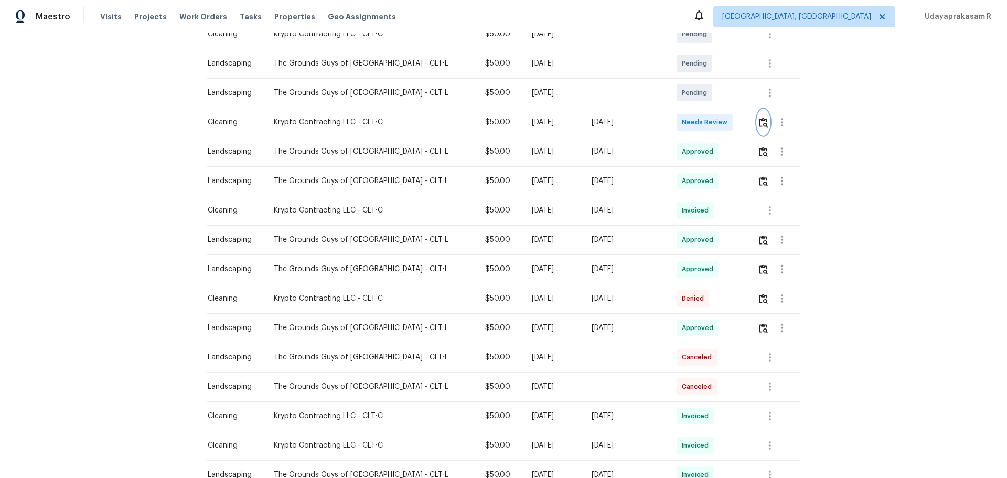
click at [716, 130] on button "button" at bounding box center [763, 122] width 12 height 25
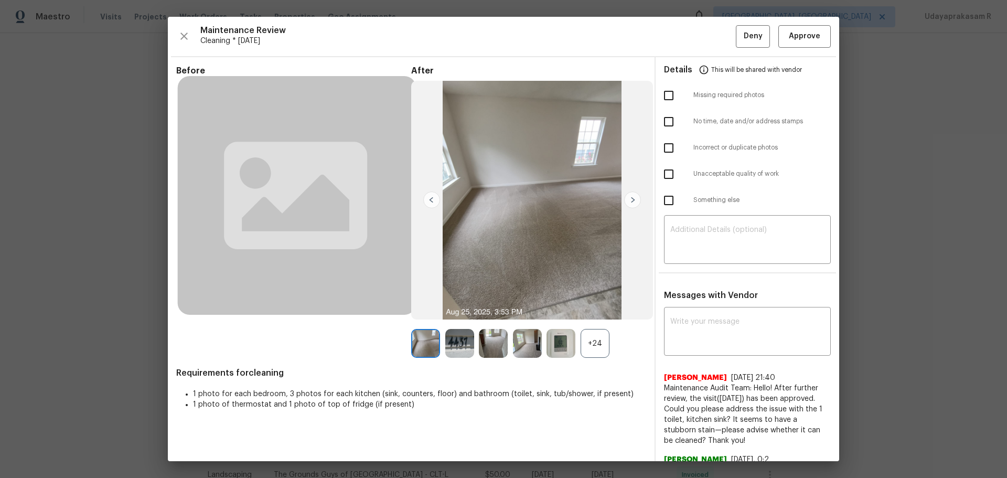
click at [672, 198] on input "checkbox" at bounding box center [669, 200] width 22 height 22
checkbox input "true"
click at [703, 234] on textarea at bounding box center [747, 240] width 154 height 29
paste textarea "Maintenance Audit Team: Hello! Unfortunately this cleaning visit completed on […"
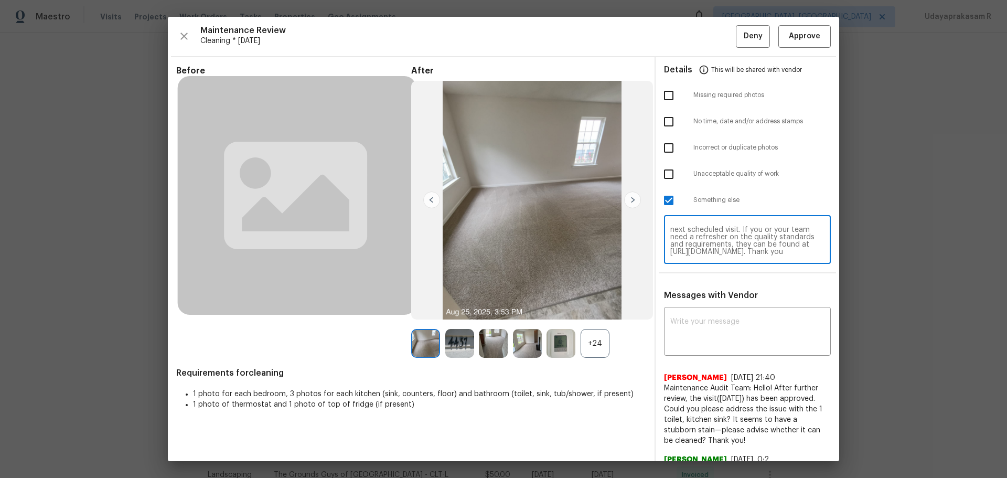
scroll to position [0, 0]
type textarea "Maintenance Audit Team: Hello! Unfortunately this cleaning visit completed on […"
click at [716, 310] on div "x ​" at bounding box center [747, 332] width 167 height 46
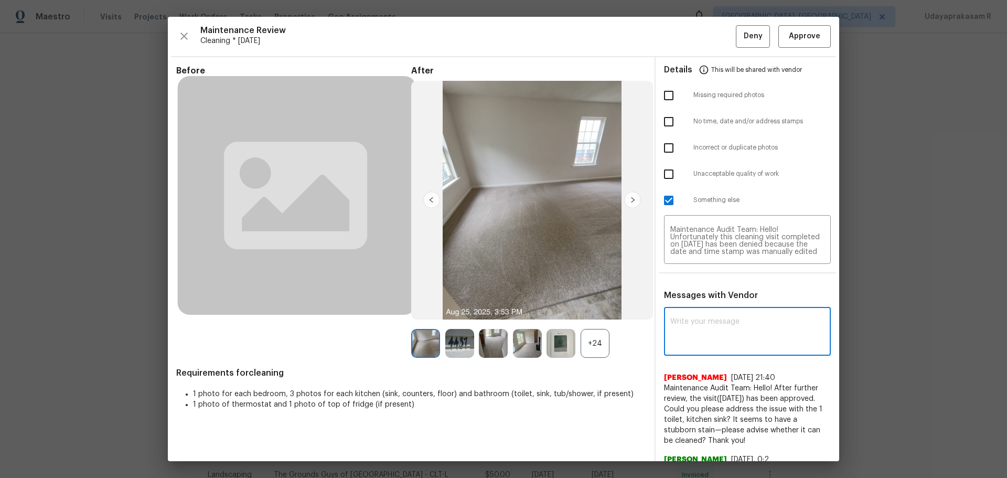
paste textarea "Maintenance Audit Team: Hello! Unfortunately this cleaning visit completed on […"
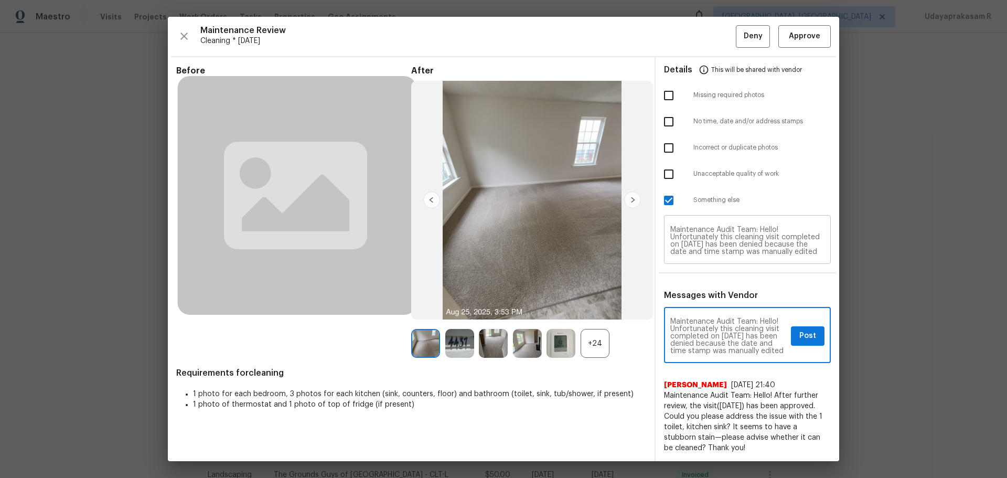
type textarea "Maintenance Audit Team: Hello! Unfortunately this cleaning visit completed on […"
click at [716, 314] on span "Post" at bounding box center [807, 335] width 17 height 13
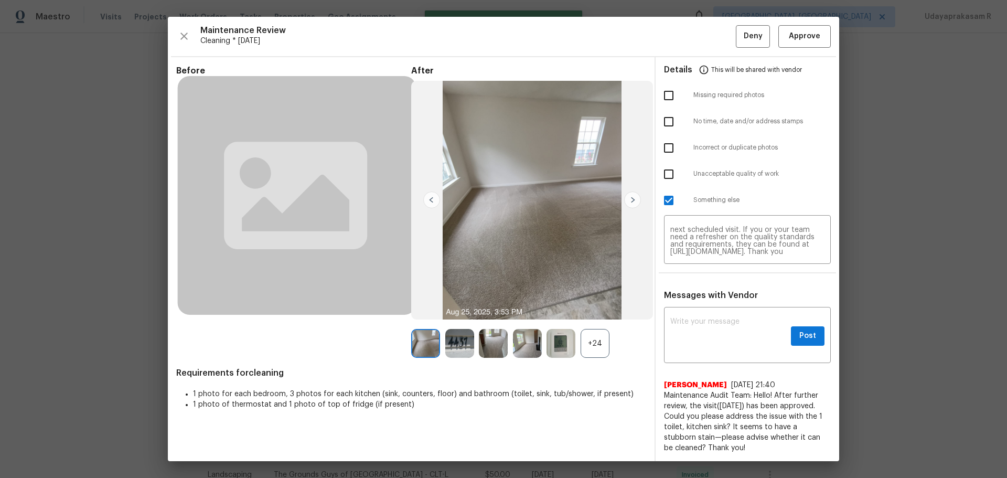
scroll to position [0, 0]
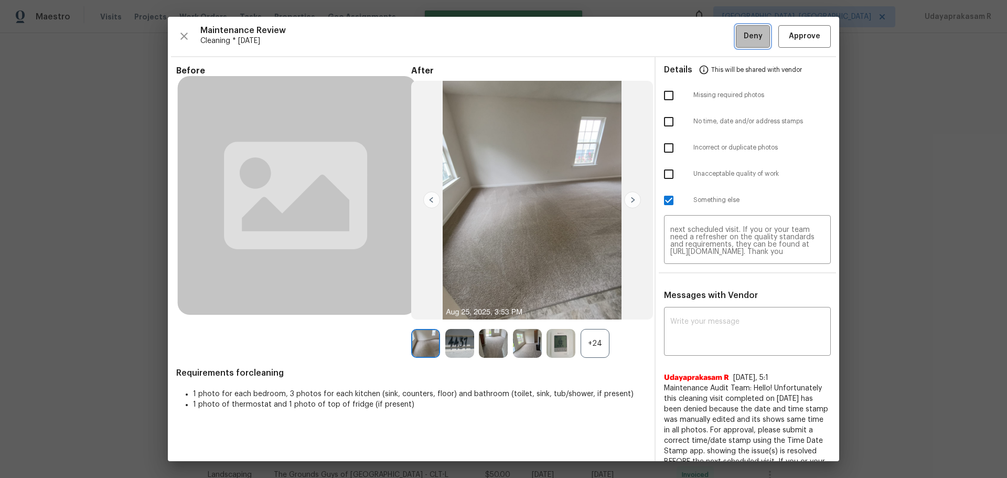
click at [716, 37] on button "Deny" at bounding box center [753, 36] width 34 height 23
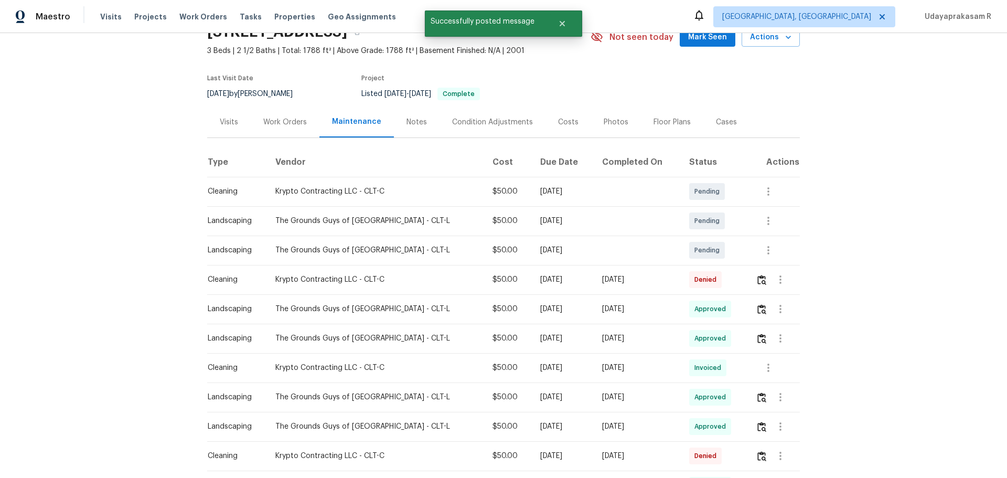
click at [140, 184] on div "Back to all projects [STREET_ADDRESS] 3 Beds | 2 1/2 Baths | Total: 1788 ft² | …" at bounding box center [503, 255] width 1007 height 445
